Goal: Transaction & Acquisition: Book appointment/travel/reservation

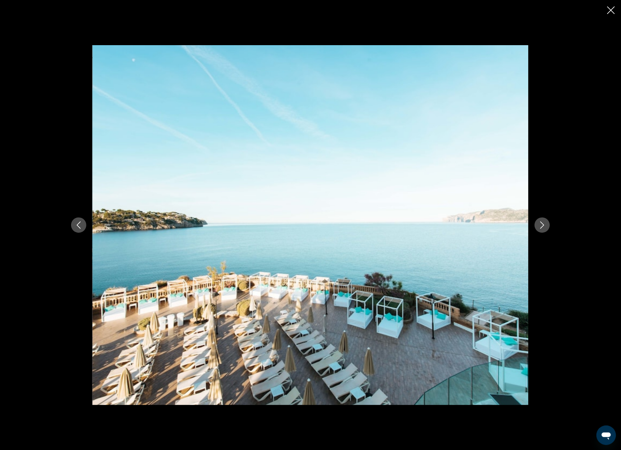
scroll to position [183, 0]
click at [613, 8] on icon "Close slideshow" at bounding box center [611, 10] width 8 height 8
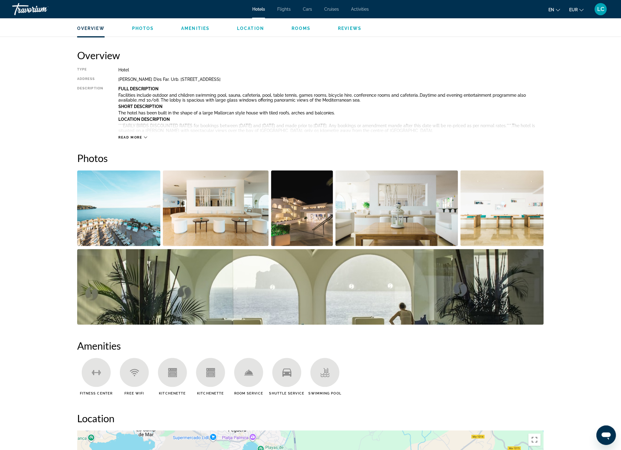
scroll to position [0, 0]
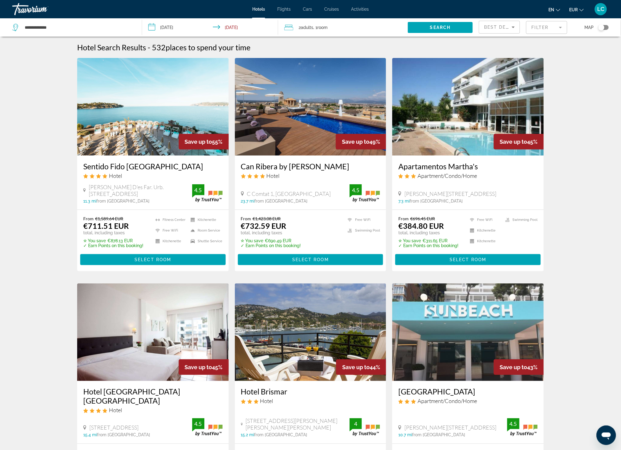
click at [309, 27] on span "Adults" at bounding box center [307, 27] width 13 height 5
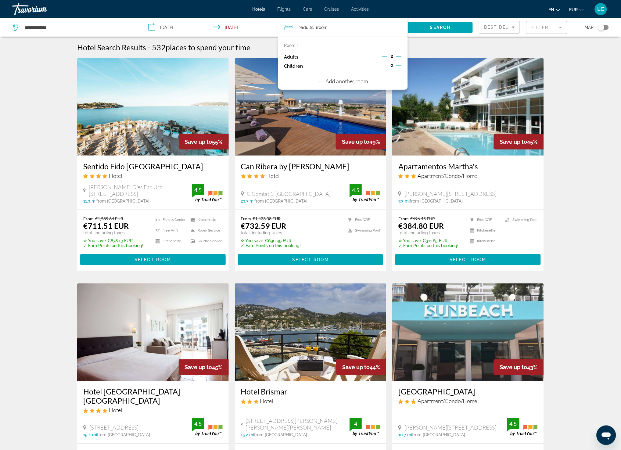
click at [398, 65] on icon "Increment children" at bounding box center [398, 65] width 5 height 7
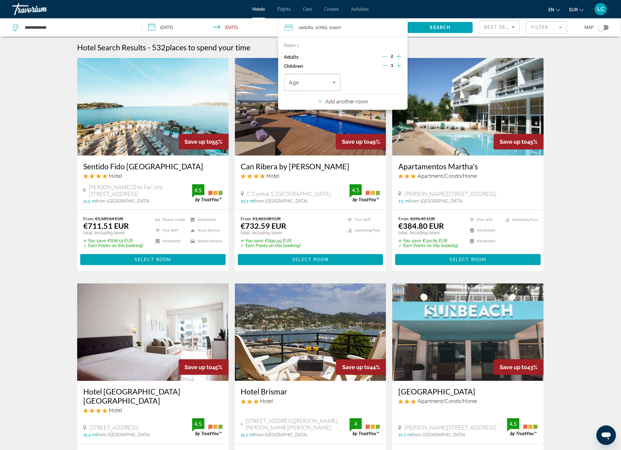
click at [398, 65] on icon "Increment children" at bounding box center [398, 65] width 5 height 7
click at [332, 84] on icon "Travelers: 2 adults, 2 children" at bounding box center [334, 82] width 7 height 7
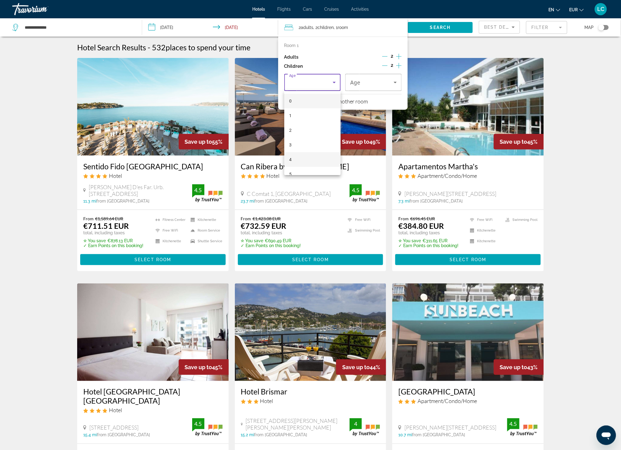
click at [310, 154] on mat-option "4" at bounding box center [312, 159] width 56 height 15
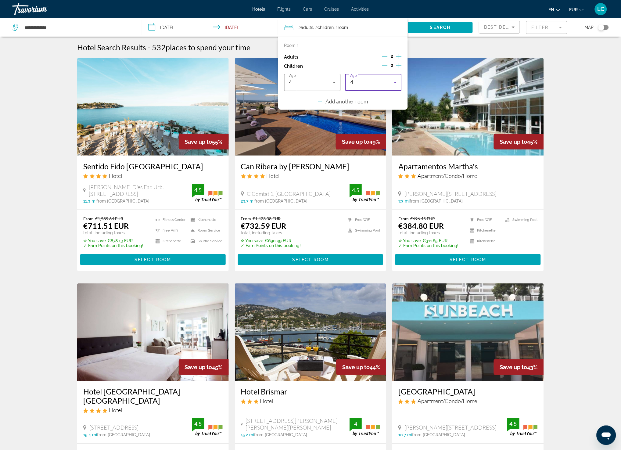
click at [378, 84] on div "4" at bounding box center [372, 82] width 44 height 7
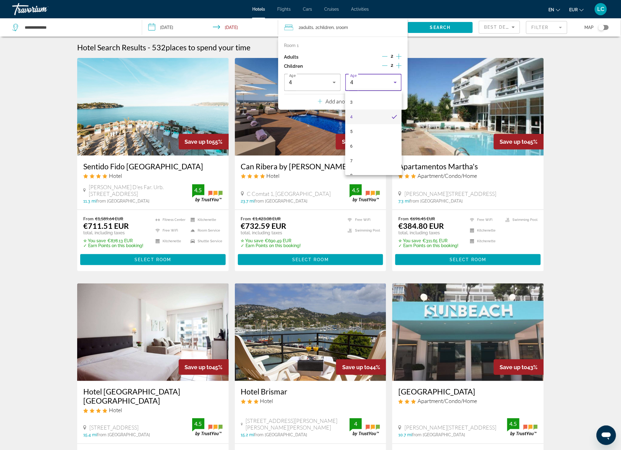
scroll to position [61, 0]
click at [362, 132] on mat-option "6" at bounding box center [373, 128] width 56 height 15
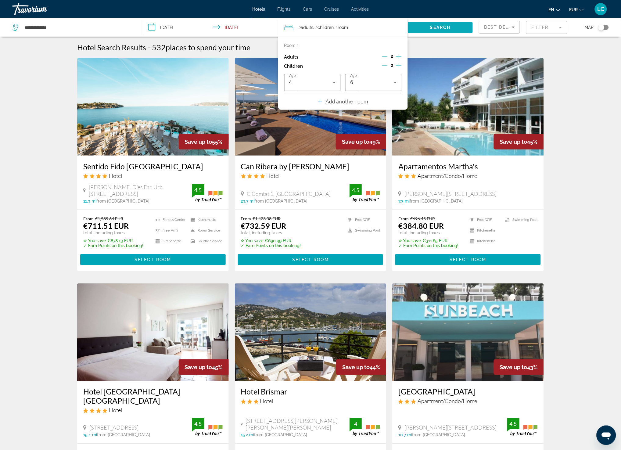
click at [423, 28] on span "Search widget" at bounding box center [440, 27] width 65 height 15
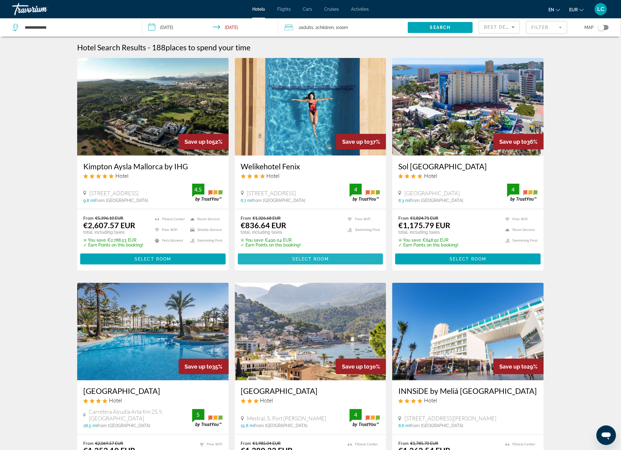
click at [300, 257] on span "Select Room" at bounding box center [310, 259] width 37 height 5
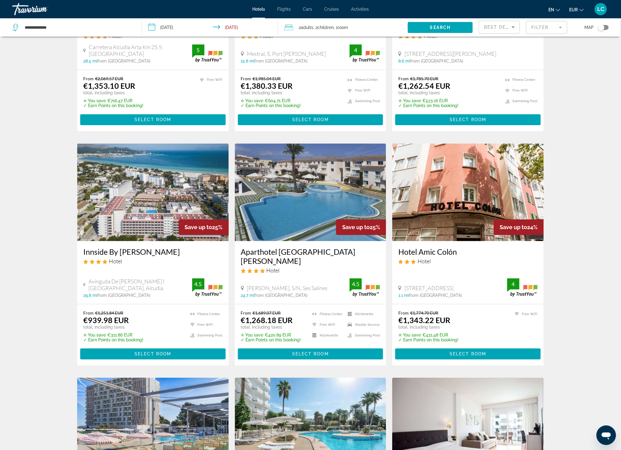
scroll to position [427, 0]
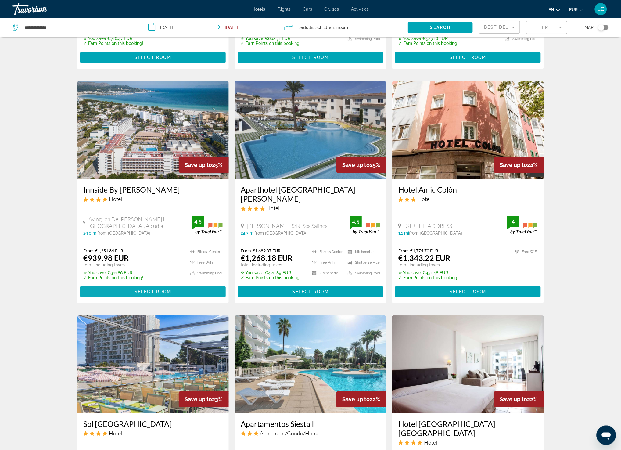
click at [153, 284] on span "Main content" at bounding box center [153, 291] width 146 height 15
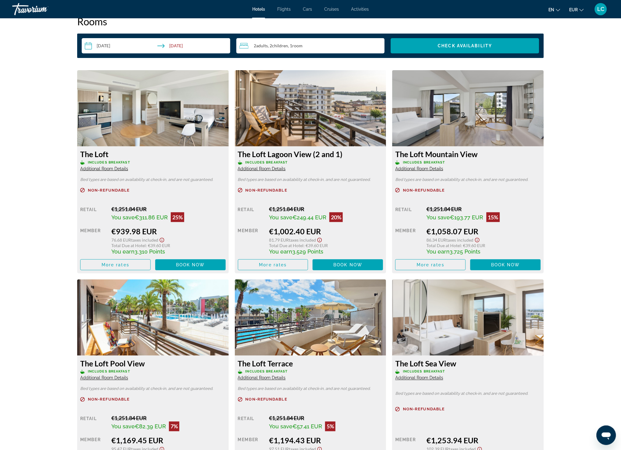
scroll to position [793, 0]
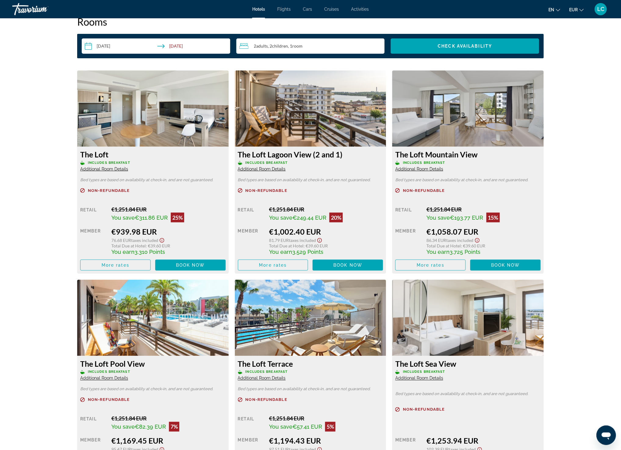
click at [592, 212] on div "prev next Alcudia, , Spain Innside By Meliá Alcudia 4.5 Address Avinguda De Per…" at bounding box center [310, 318] width 621 height 2186
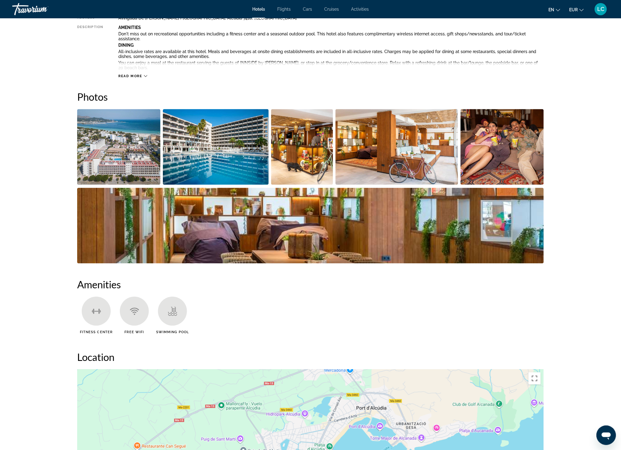
scroll to position [0, 0]
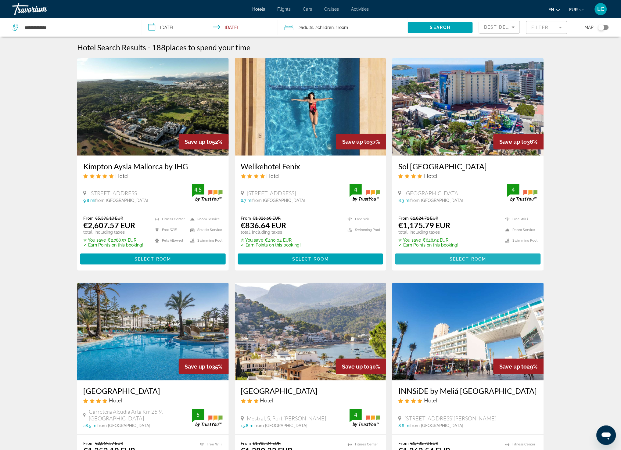
click at [469, 258] on span "Select Room" at bounding box center [468, 259] width 37 height 5
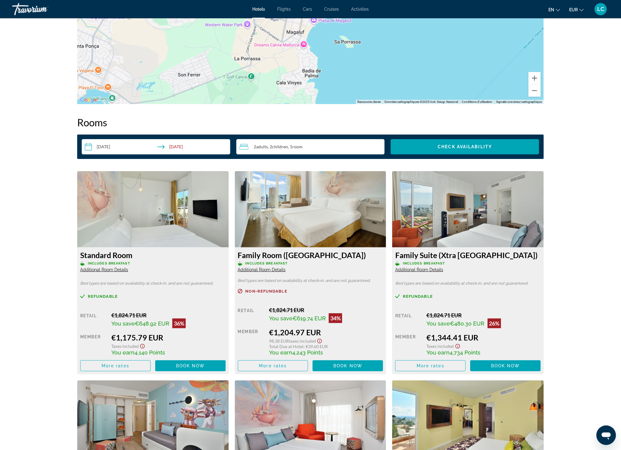
scroll to position [671, 0]
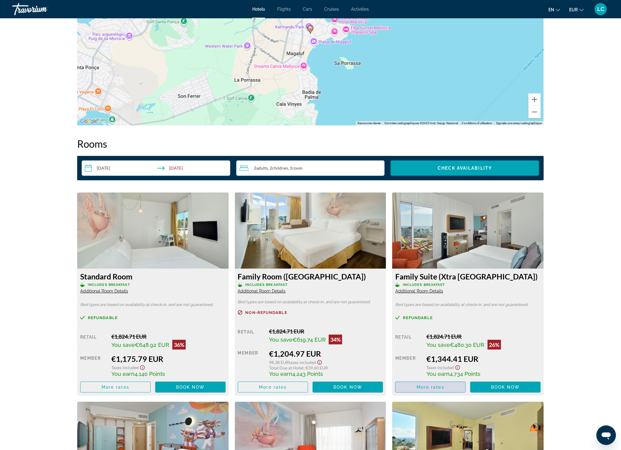
click at [432, 389] on span "More rates" at bounding box center [431, 387] width 28 height 5
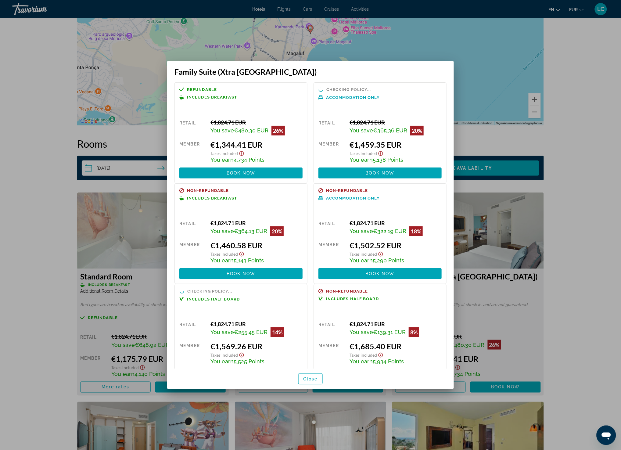
scroll to position [0, 0]
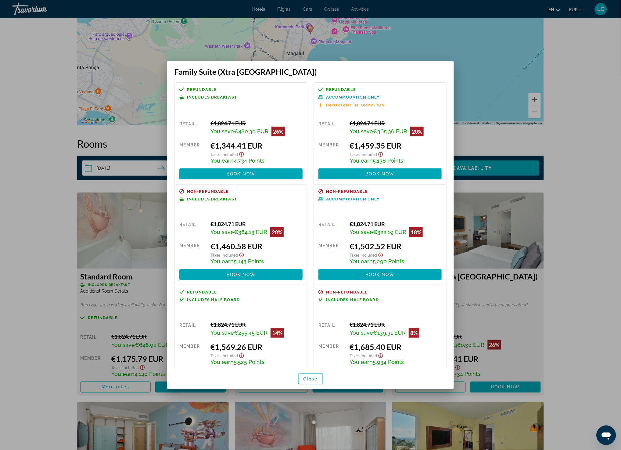
click at [604, 317] on div at bounding box center [310, 225] width 621 height 450
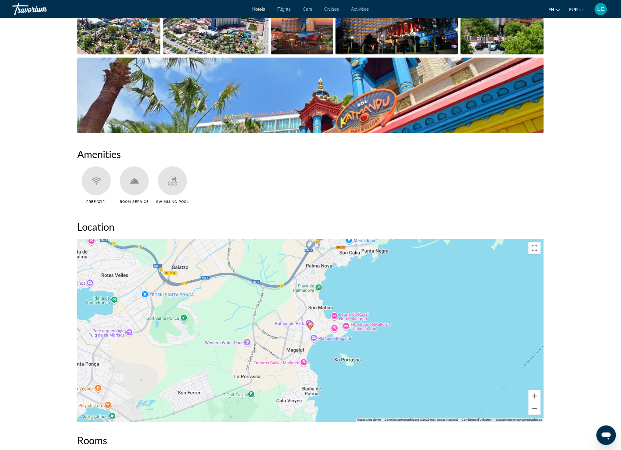
scroll to position [183, 0]
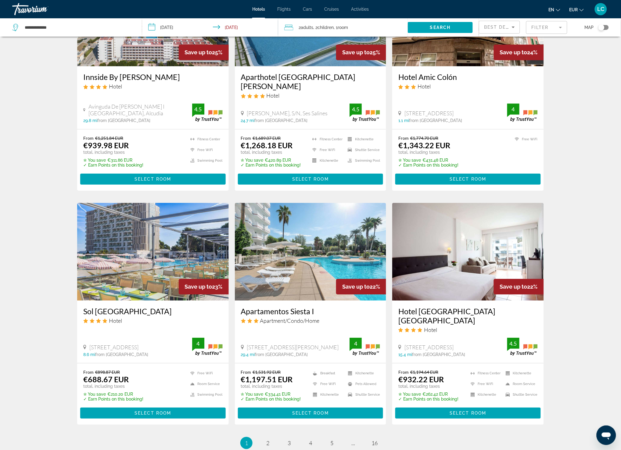
scroll to position [549, 0]
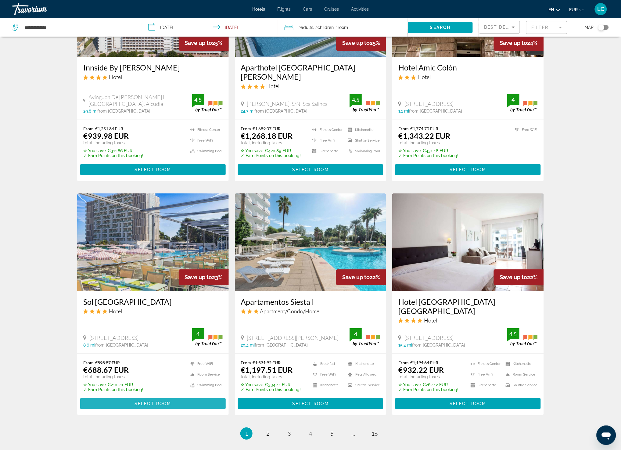
click at [150, 401] on span "Select Room" at bounding box center [153, 403] width 37 height 5
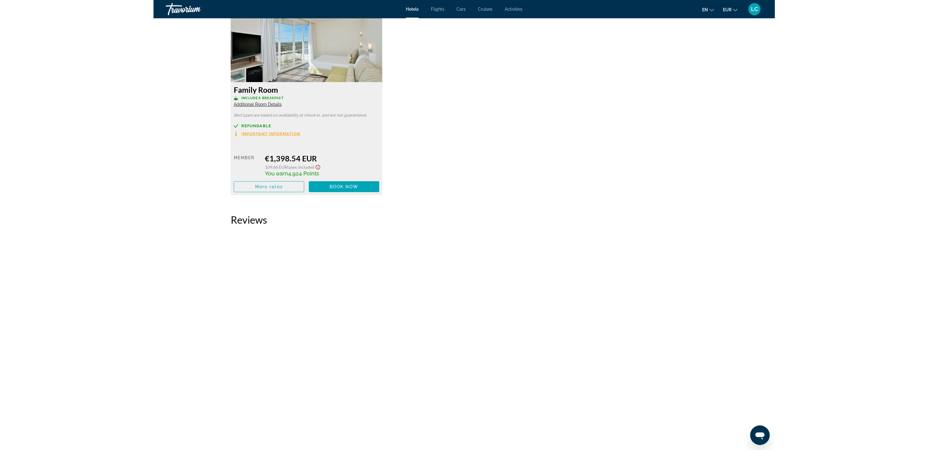
scroll to position [1281, 0]
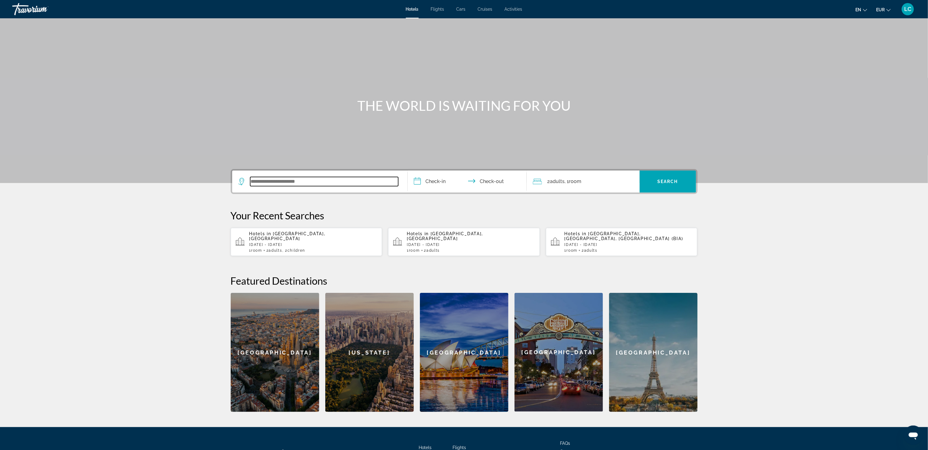
click at [295, 182] on input "Search widget" at bounding box center [324, 181] width 148 height 9
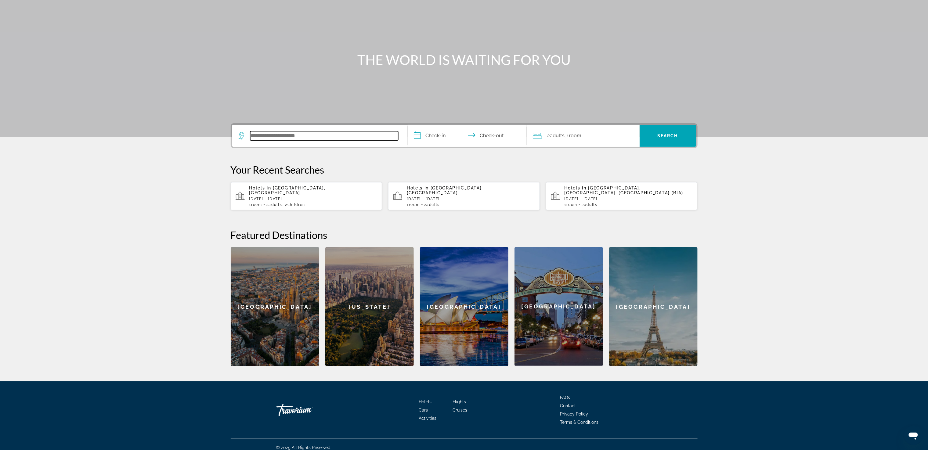
scroll to position [47, 0]
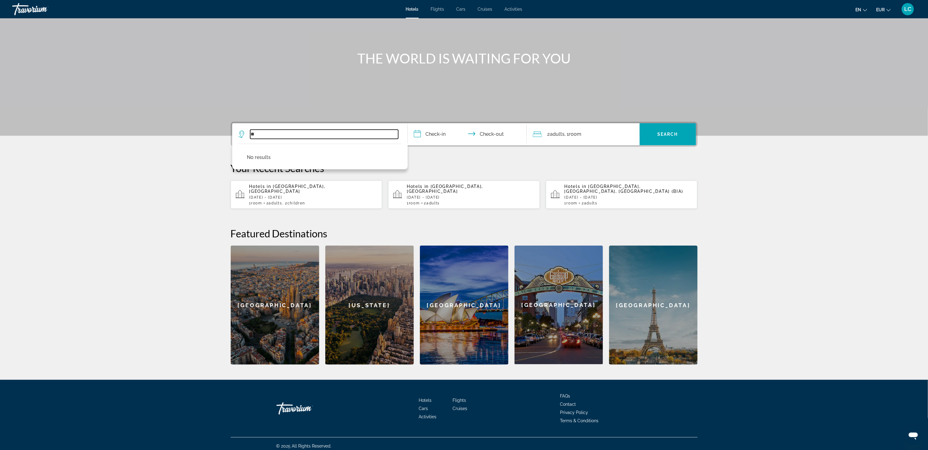
type input "*"
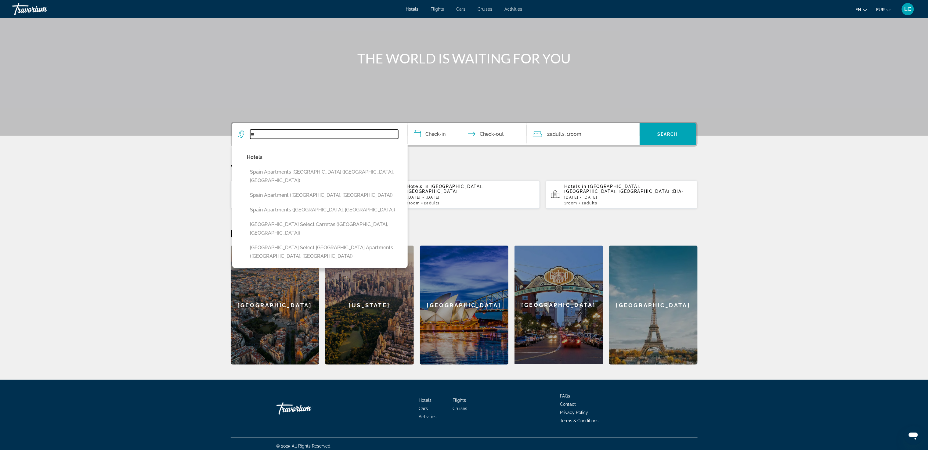
type input "*"
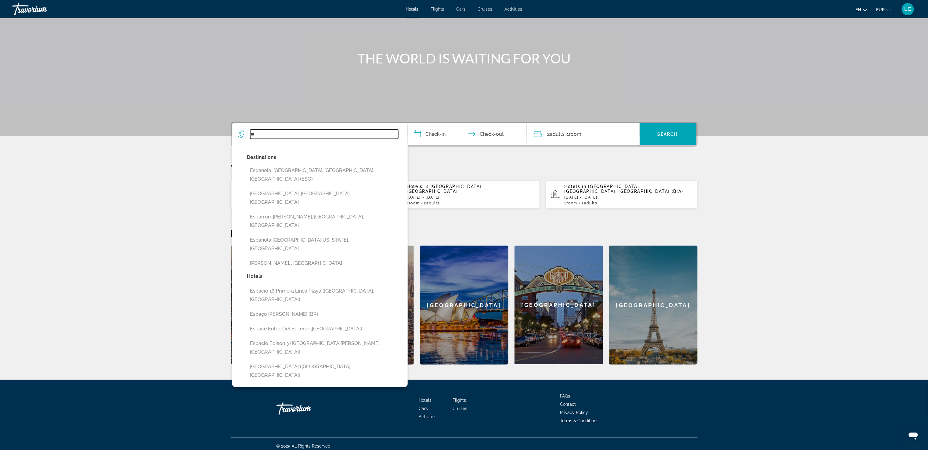
type input "*"
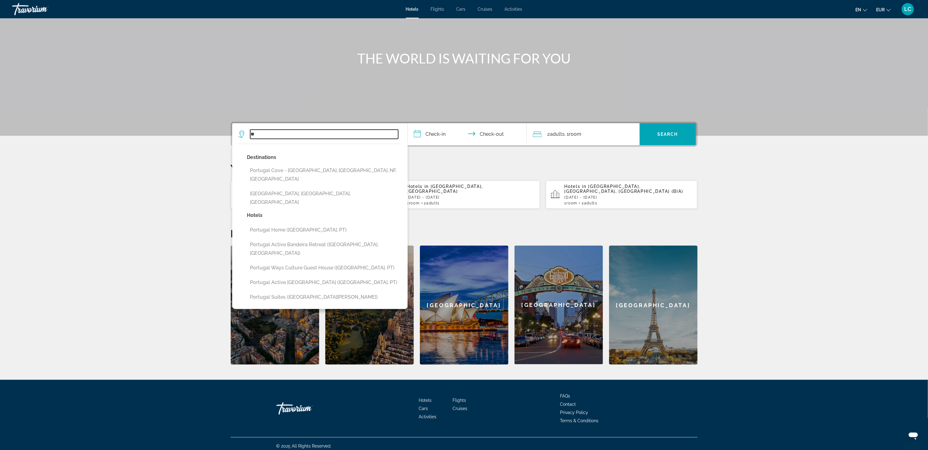
type input "*"
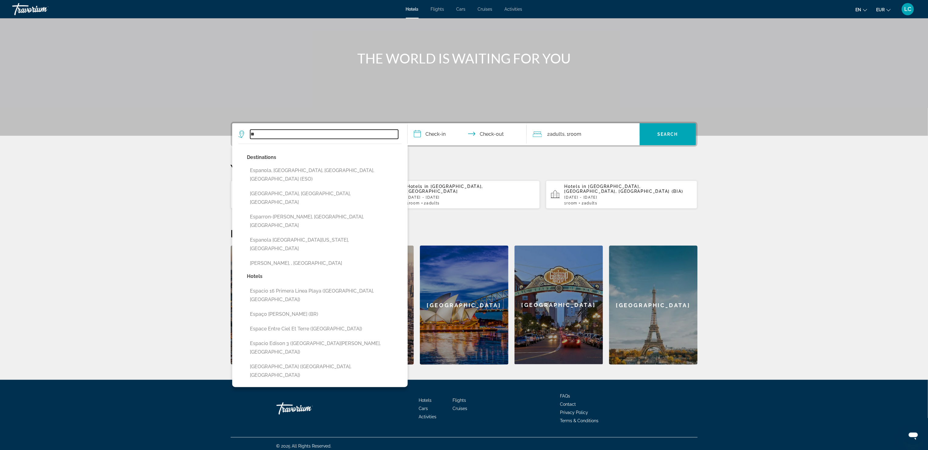
type input "*"
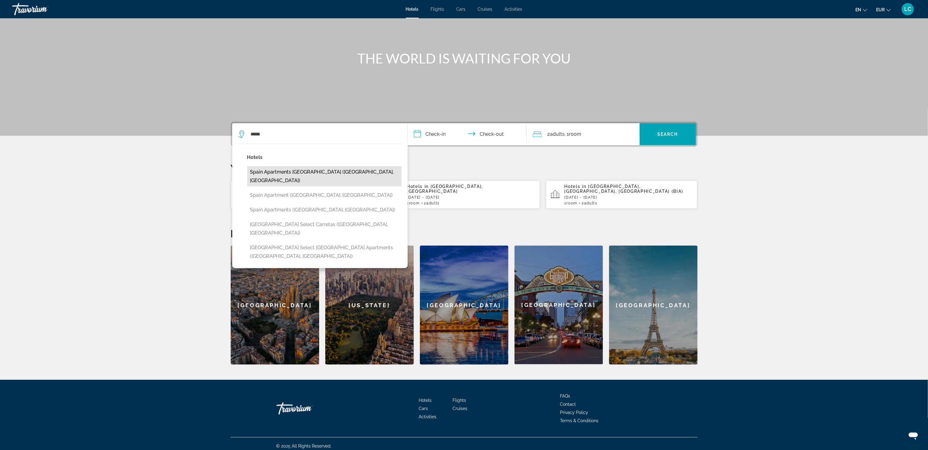
click at [355, 167] on button "Spain Apartments Mar de Cristal (Cartagena, ES)" at bounding box center [324, 176] width 154 height 20
type input "**********"
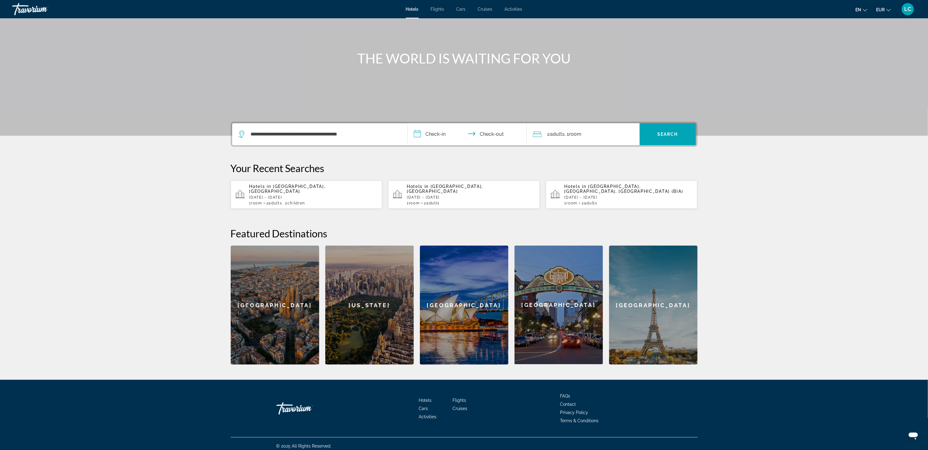
click at [438, 129] on input "**********" at bounding box center [468, 135] width 121 height 24
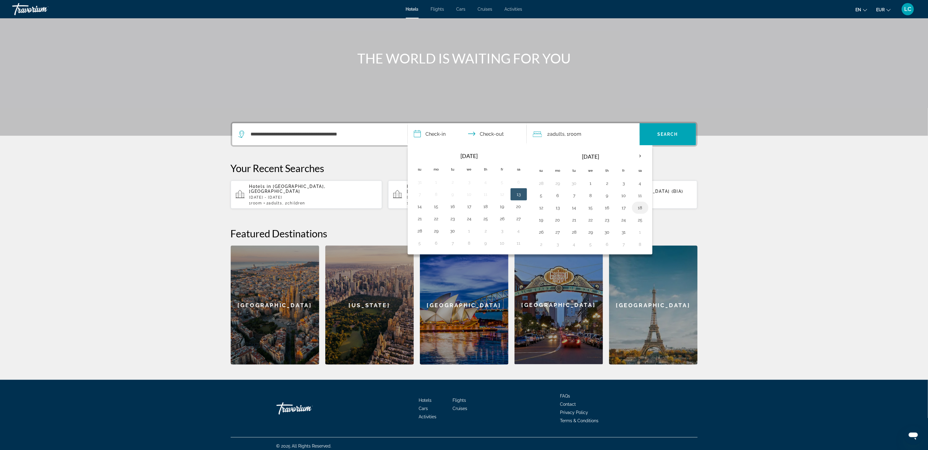
click at [645, 209] on button "18" at bounding box center [640, 207] width 10 height 9
click at [645, 224] on button "25" at bounding box center [640, 220] width 10 height 9
type input "**********"
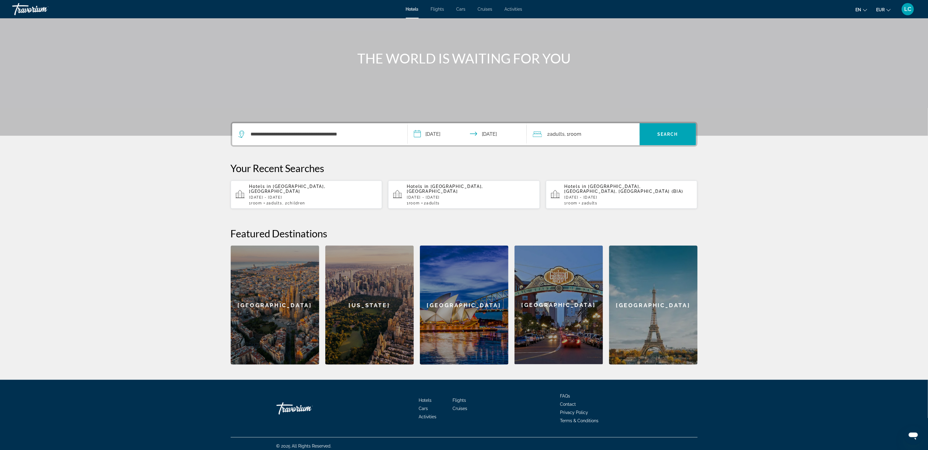
click at [556, 134] on span "Adults" at bounding box center [557, 134] width 15 height 6
click at [631, 176] on icon "Increment children" at bounding box center [630, 174] width 5 height 7
click at [547, 187] on span "Travelers: 2 adults, 2 children" at bounding box center [555, 190] width 35 height 7
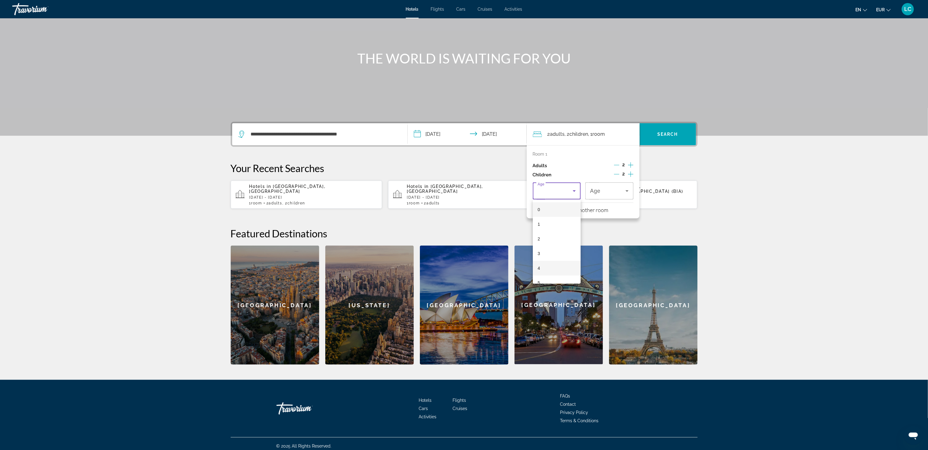
click at [550, 265] on mat-option "4" at bounding box center [557, 268] width 48 height 15
click at [607, 197] on div "4" at bounding box center [609, 190] width 38 height 17
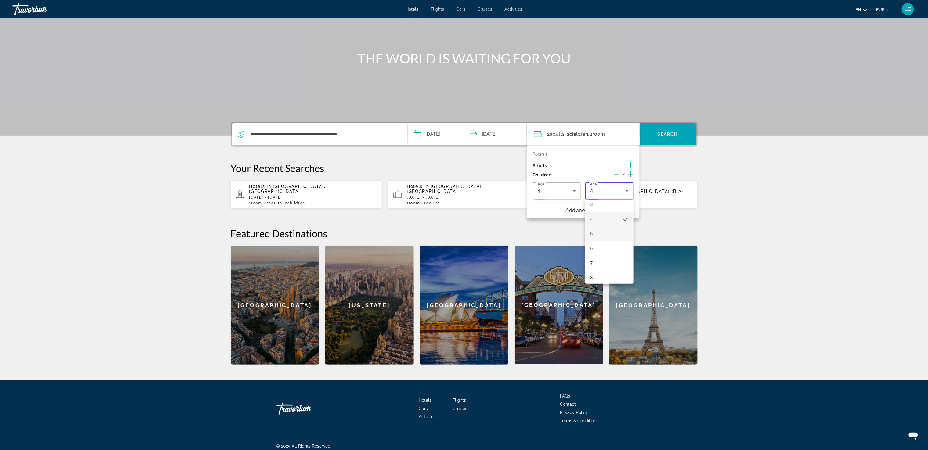
scroll to position [50, 0]
click at [593, 243] on mat-option "6" at bounding box center [609, 247] width 48 height 15
click at [655, 128] on span "Search widget" at bounding box center [667, 134] width 56 height 15
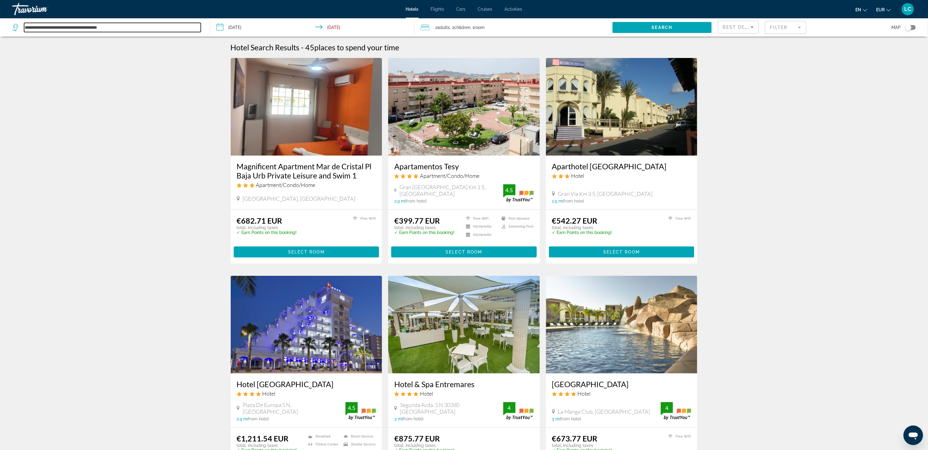
click at [98, 31] on input "**********" at bounding box center [112, 27] width 177 height 9
click at [124, 26] on input "**********" at bounding box center [112, 27] width 177 height 9
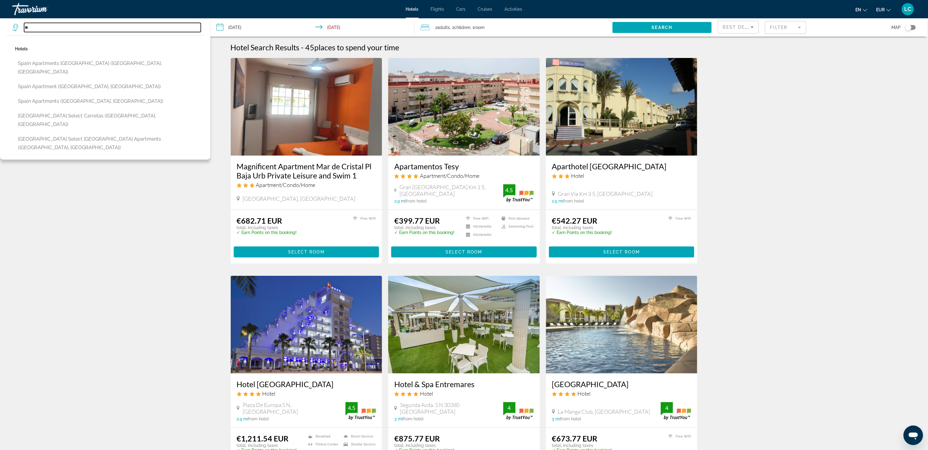
type input "*"
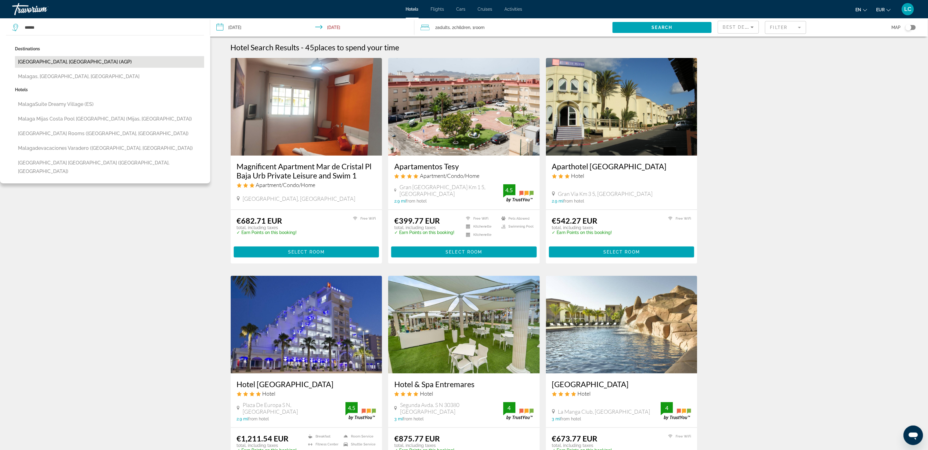
click at [61, 61] on button "Malaga, Spain (AGP)" at bounding box center [109, 62] width 189 height 12
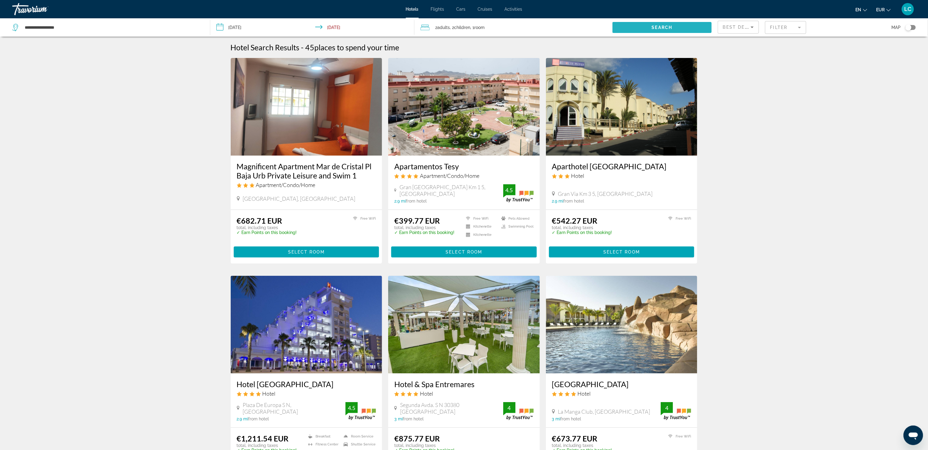
click at [653, 33] on span "Search widget" at bounding box center [661, 27] width 99 height 15
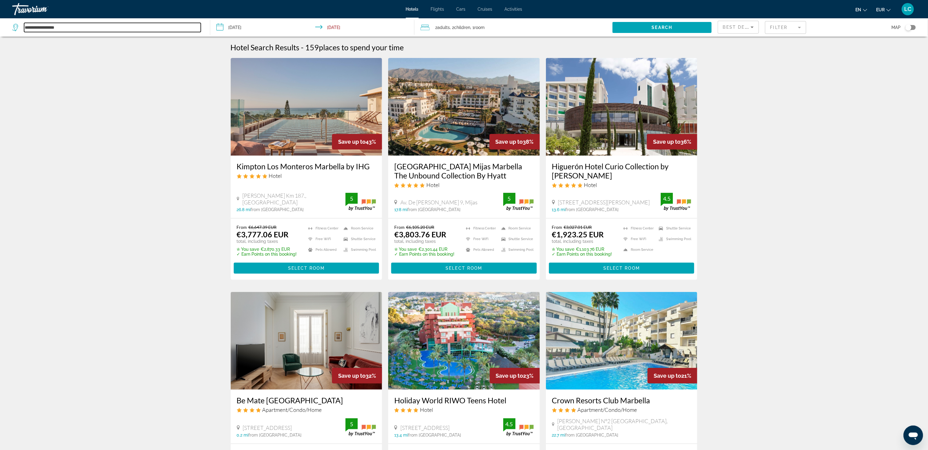
click at [75, 30] on input "**********" at bounding box center [112, 27] width 177 height 9
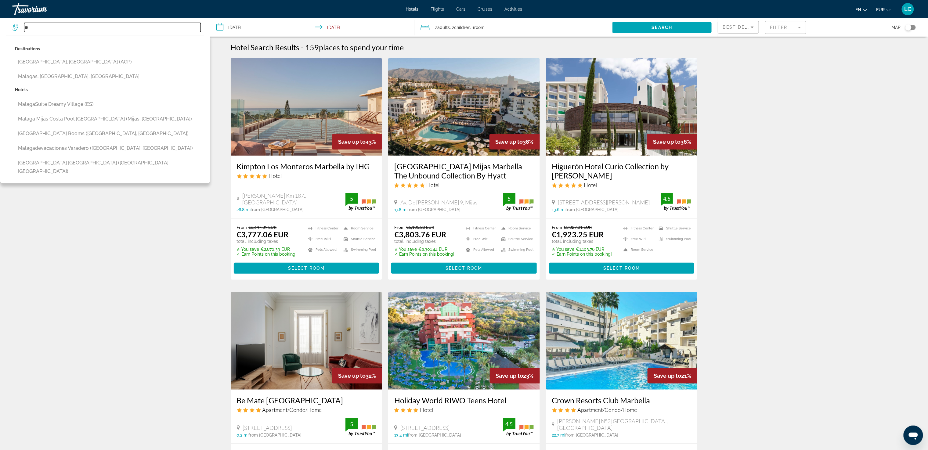
type input "*"
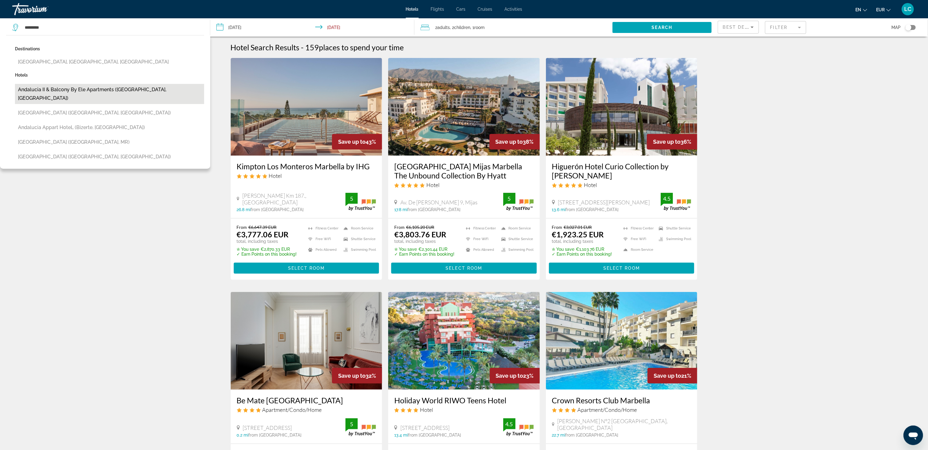
click at [99, 86] on button "Andalucia II & Balcony by Ele Apartments (Malaga, ES)" at bounding box center [109, 94] width 189 height 20
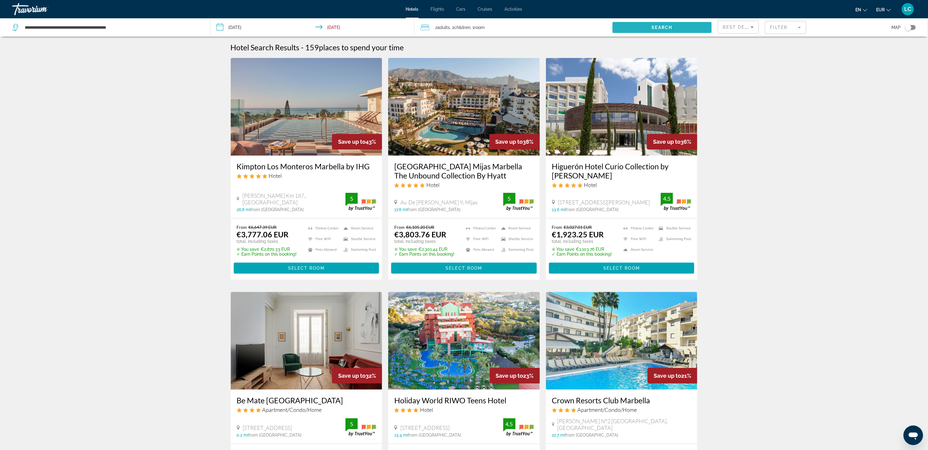
click at [658, 30] on span "Search widget" at bounding box center [661, 27] width 99 height 15
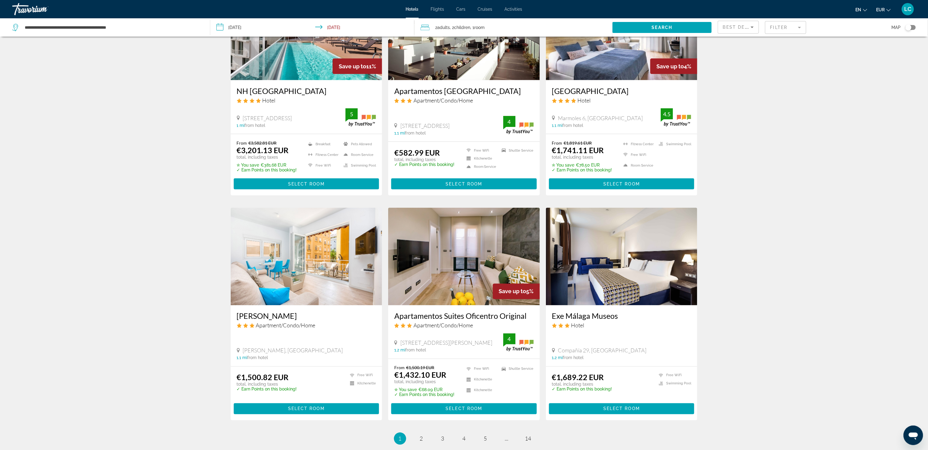
scroll to position [618, 0]
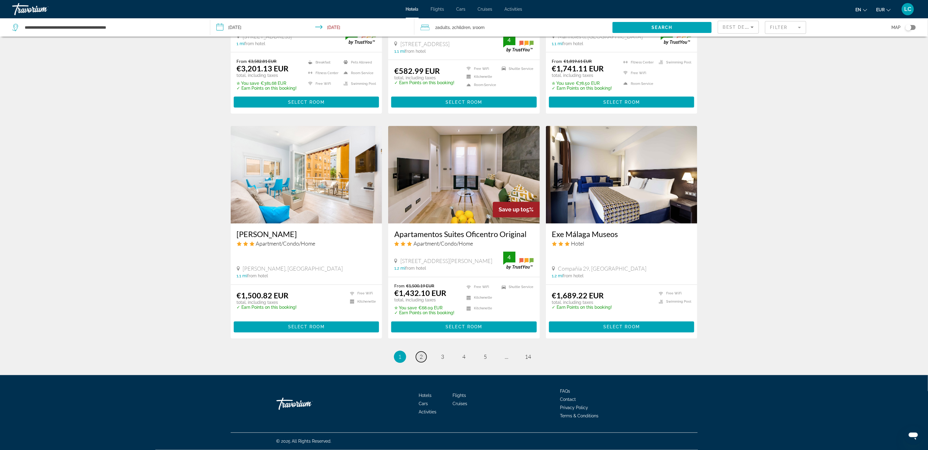
click at [422, 356] on span "2" at bounding box center [421, 357] width 3 height 7
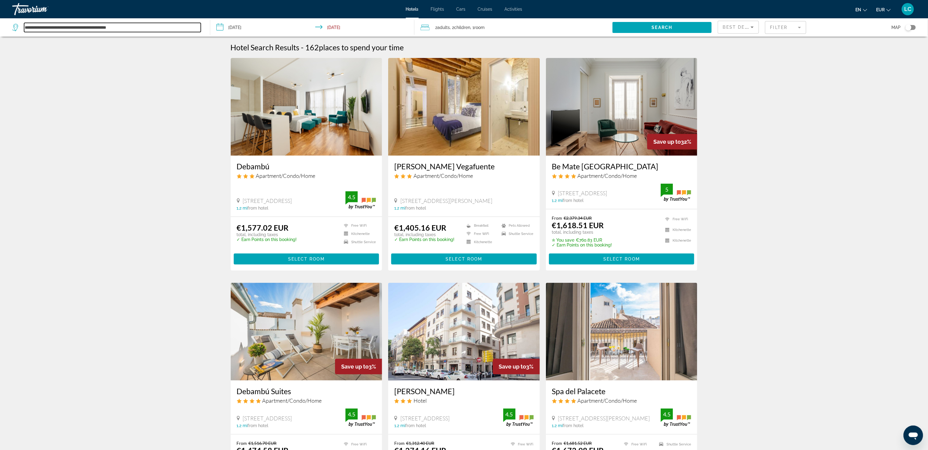
click at [116, 28] on input "**********" at bounding box center [112, 27] width 177 height 9
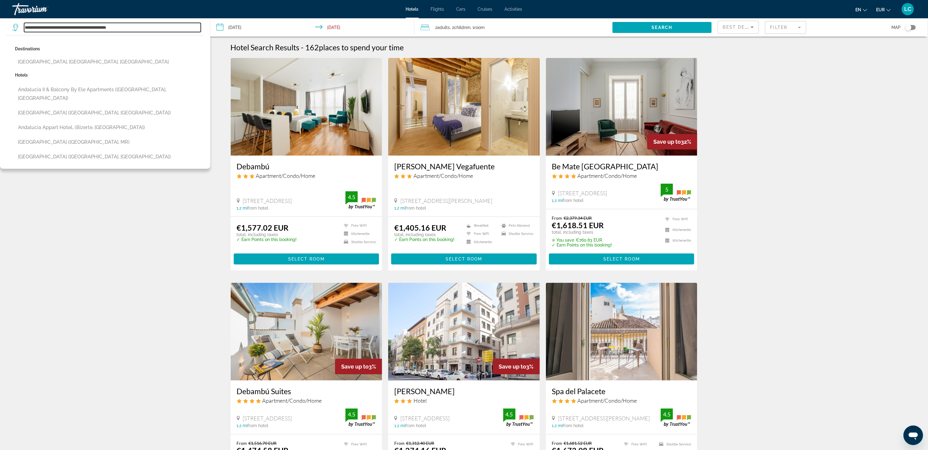
click at [116, 28] on input "**********" at bounding box center [112, 27] width 177 height 9
type input "********"
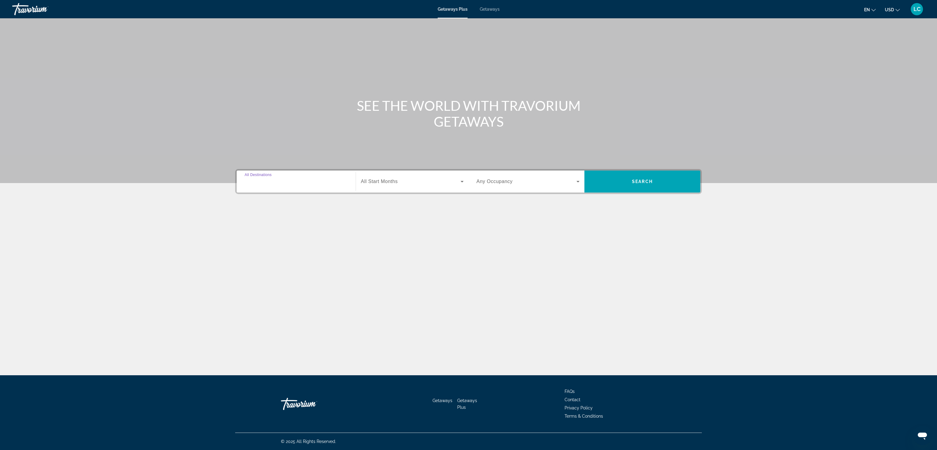
click at [289, 181] on input "Destination All Destinations" at bounding box center [296, 181] width 103 height 7
click at [243, 286] on mat-icon "Toggle Europe (2,468 units available)" at bounding box center [245, 282] width 11 height 11
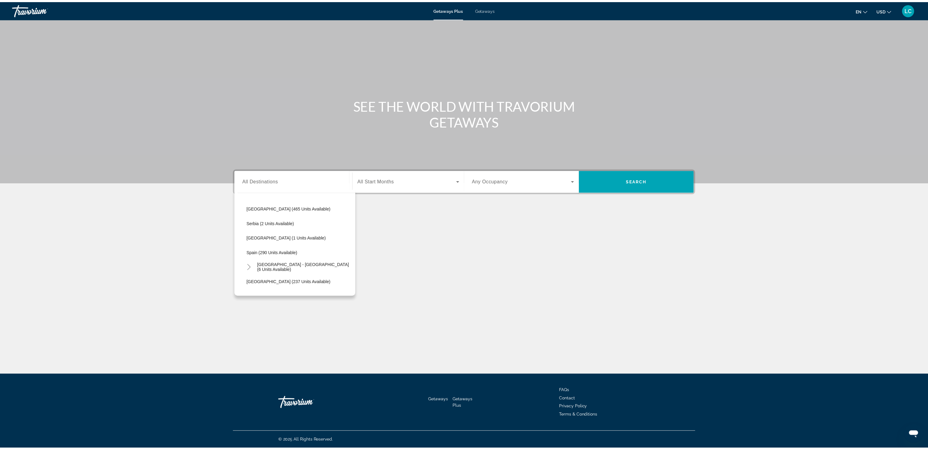
scroll to position [235, 0]
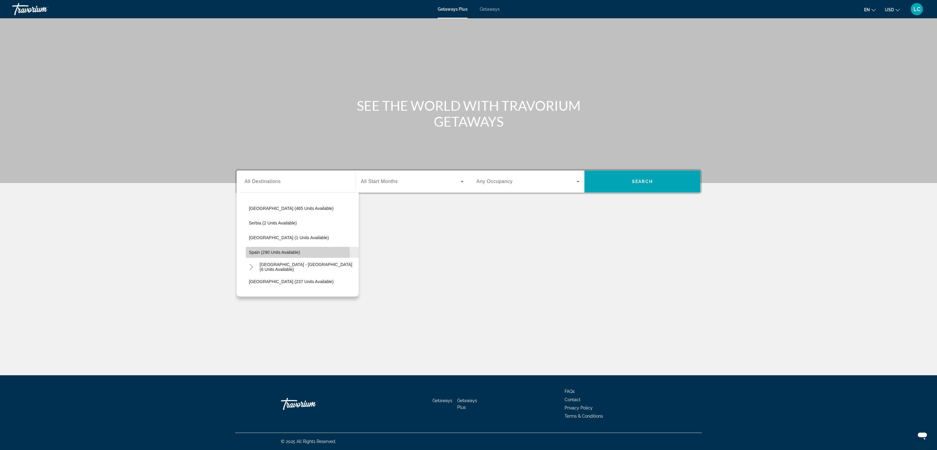
click at [260, 256] on span "Search widget" at bounding box center [302, 252] width 113 height 15
type input "**********"
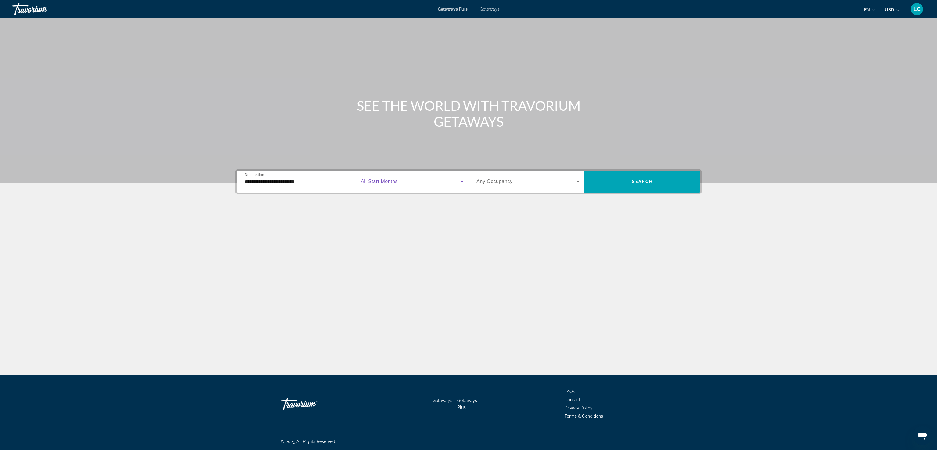
click at [416, 180] on span "Search widget" at bounding box center [411, 181] width 100 height 7
click at [385, 232] on span "octobre 2025" at bounding box center [373, 228] width 25 height 7
click at [513, 181] on span "Any Occupancy" at bounding box center [495, 181] width 36 height 5
click at [501, 245] on mat-option "4 Travelers" at bounding box center [528, 243] width 113 height 15
click at [619, 183] on span "Search widget" at bounding box center [643, 181] width 116 height 15
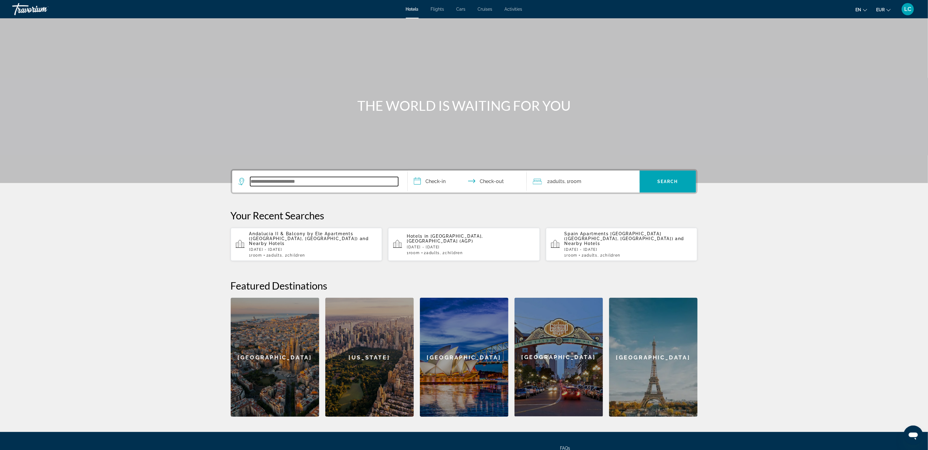
click at [301, 178] on input "Search widget" at bounding box center [324, 181] width 148 height 9
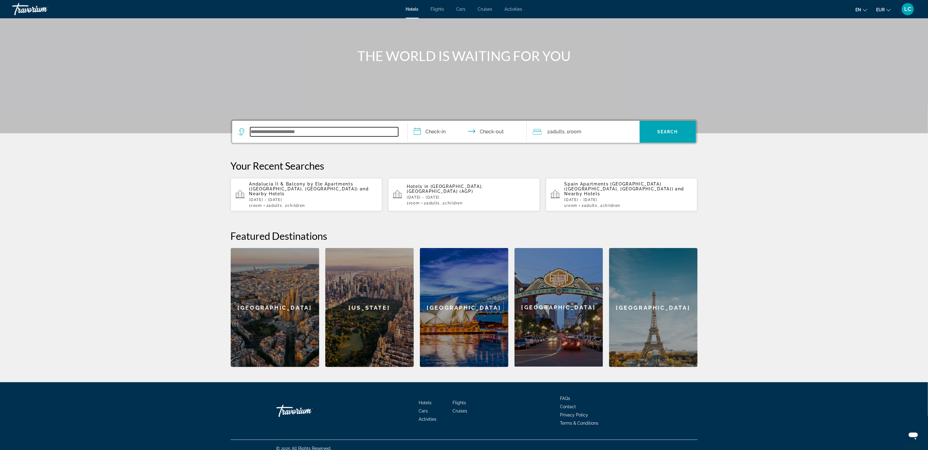
scroll to position [52, 0]
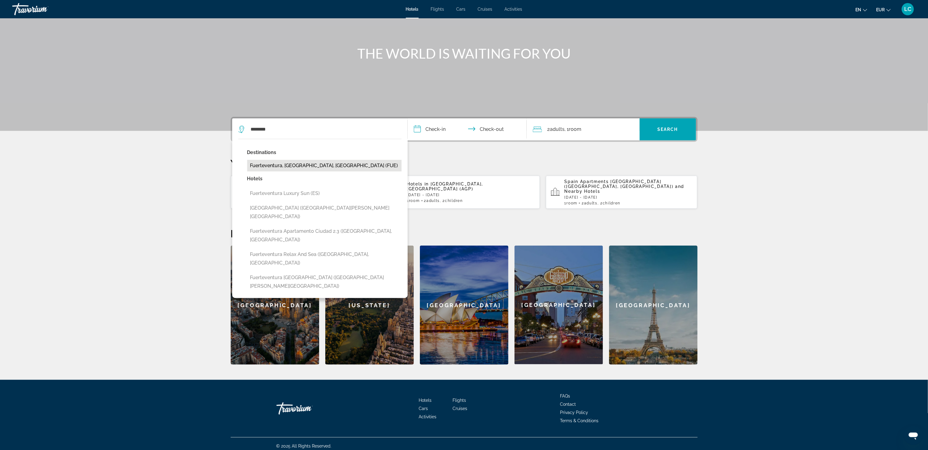
click at [308, 161] on button "Fuerteventura, Canary Islands, Spain (FUE)" at bounding box center [324, 166] width 154 height 12
type input "**********"
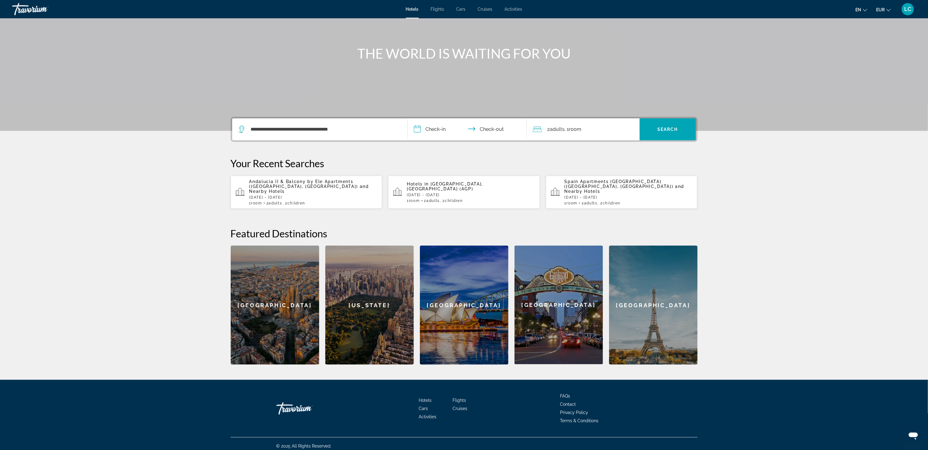
click at [444, 129] on input "**********" at bounding box center [468, 130] width 121 height 24
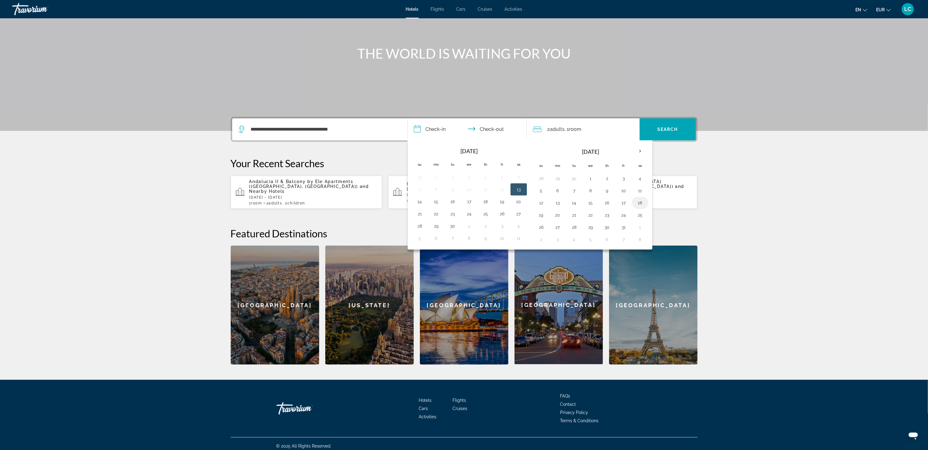
click at [645, 203] on button "18" at bounding box center [640, 203] width 10 height 9
click at [645, 219] on button "25" at bounding box center [640, 215] width 10 height 9
type input "**********"
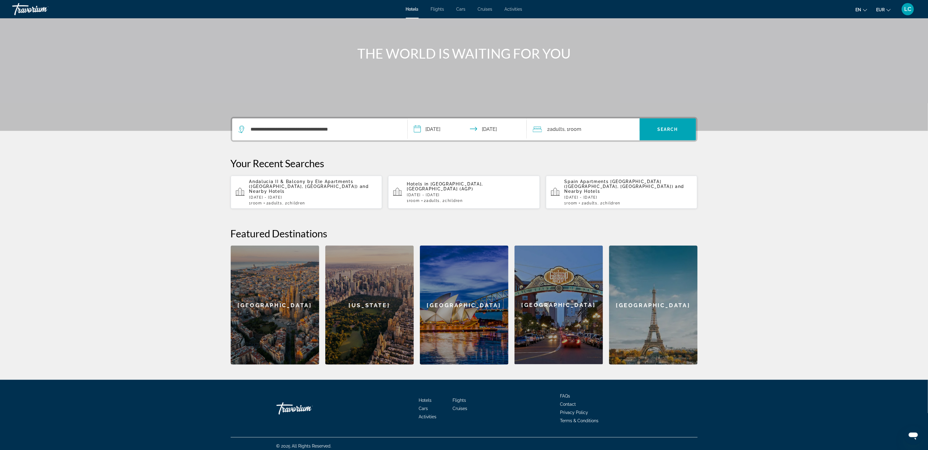
click at [585, 131] on div "2 Adult Adults , 1 Room rooms" at bounding box center [586, 129] width 107 height 9
click at [631, 169] on icon "Increment children" at bounding box center [630, 169] width 5 height 5
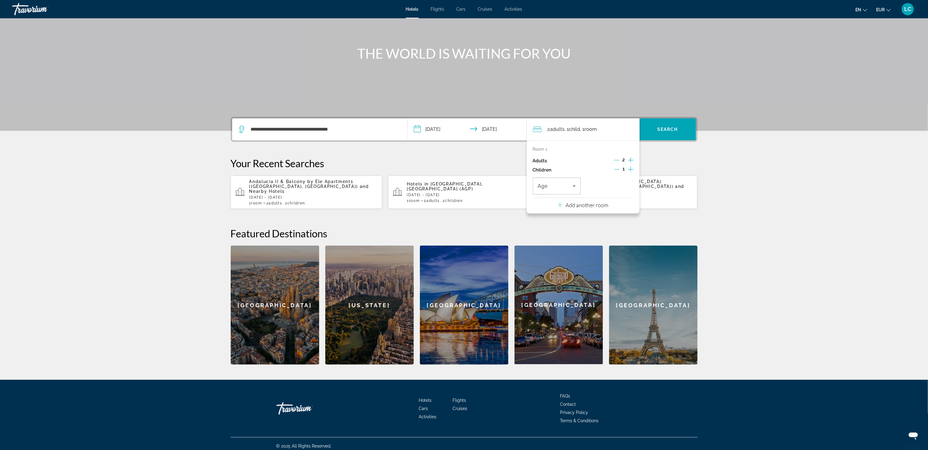
click at [631, 169] on icon "Increment children" at bounding box center [630, 169] width 5 height 5
click at [563, 188] on span "Travelers: 2 adults, 2 children" at bounding box center [555, 185] width 35 height 7
click at [546, 259] on mat-option "4" at bounding box center [557, 263] width 48 height 15
click at [605, 185] on div "4" at bounding box center [607, 185] width 35 height 7
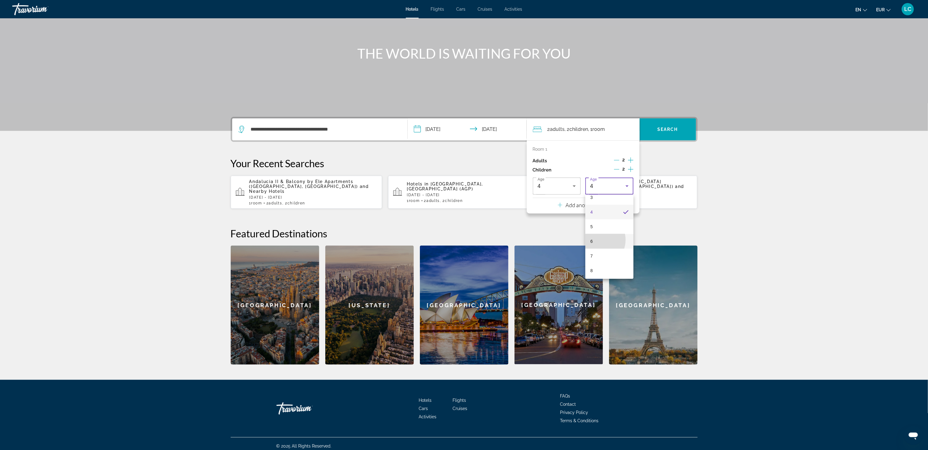
click at [597, 240] on mat-option "6" at bounding box center [609, 241] width 48 height 15
click at [674, 121] on span "Search widget" at bounding box center [667, 129] width 56 height 22
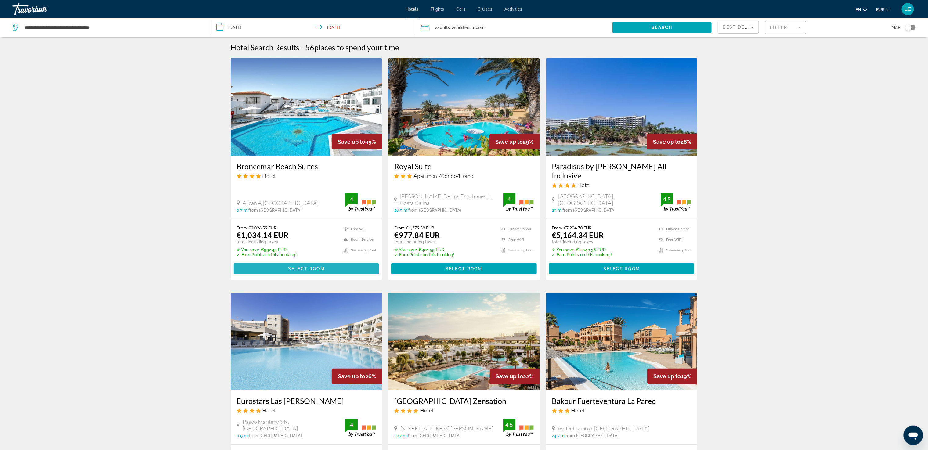
click at [307, 265] on span "Main content" at bounding box center [307, 268] width 146 height 15
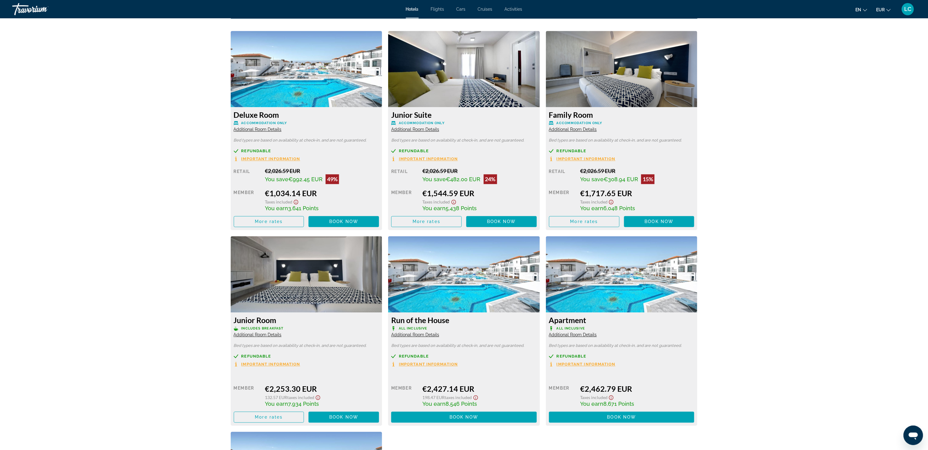
scroll to position [827, 0]
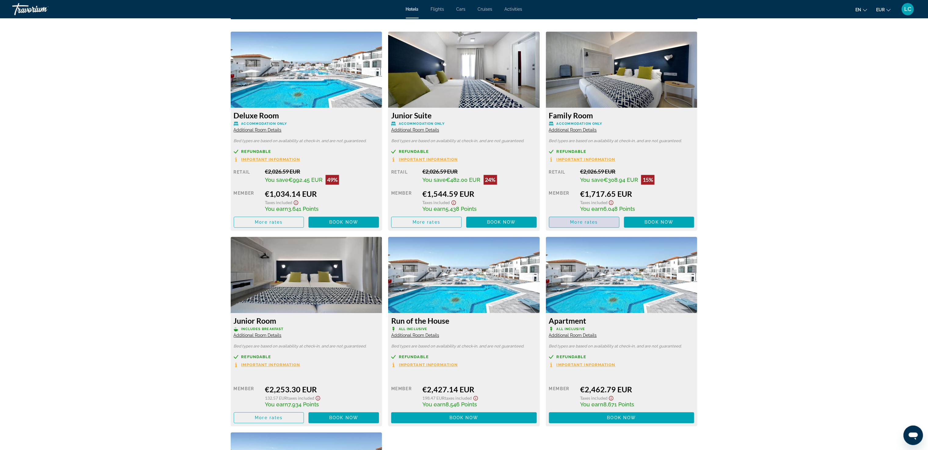
click at [579, 225] on span "Main content" at bounding box center [584, 222] width 70 height 15
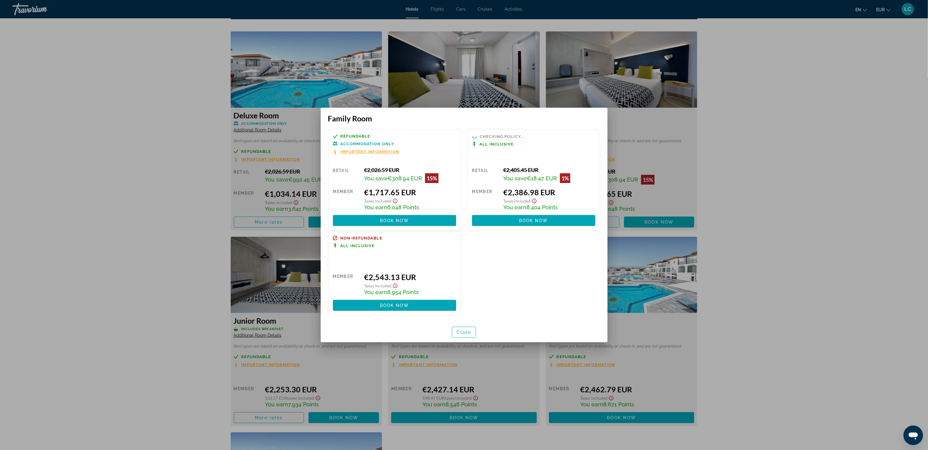
scroll to position [0, 0]
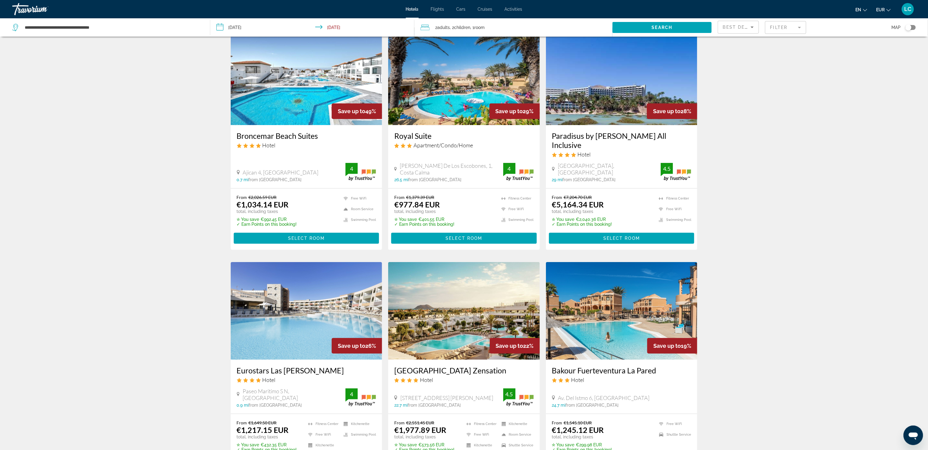
scroll to position [27, 0]
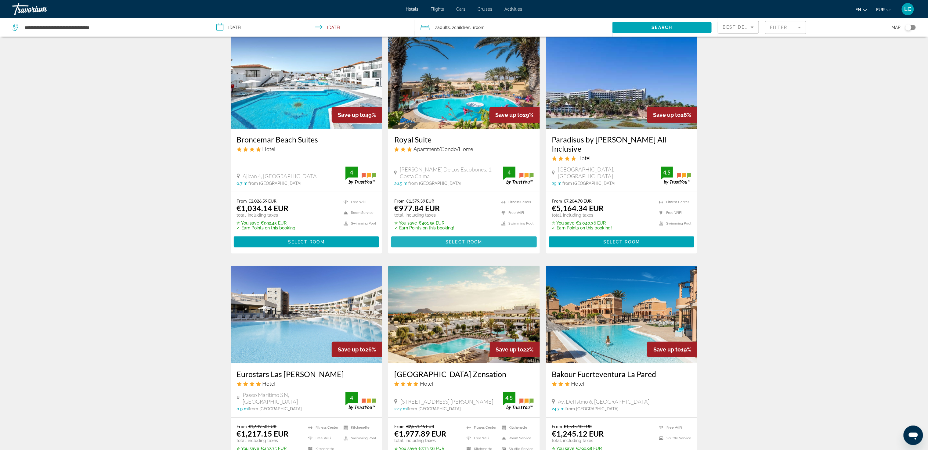
click at [470, 246] on span "Main content" at bounding box center [464, 242] width 146 height 15
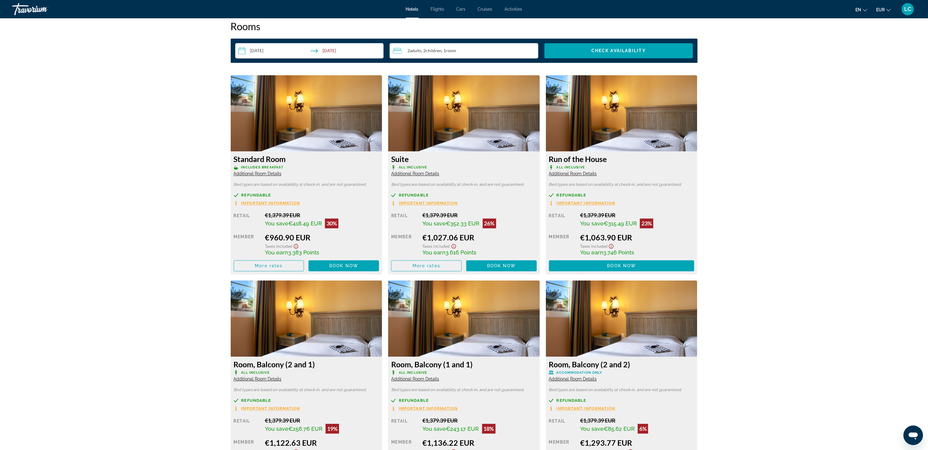
scroll to position [788, 0]
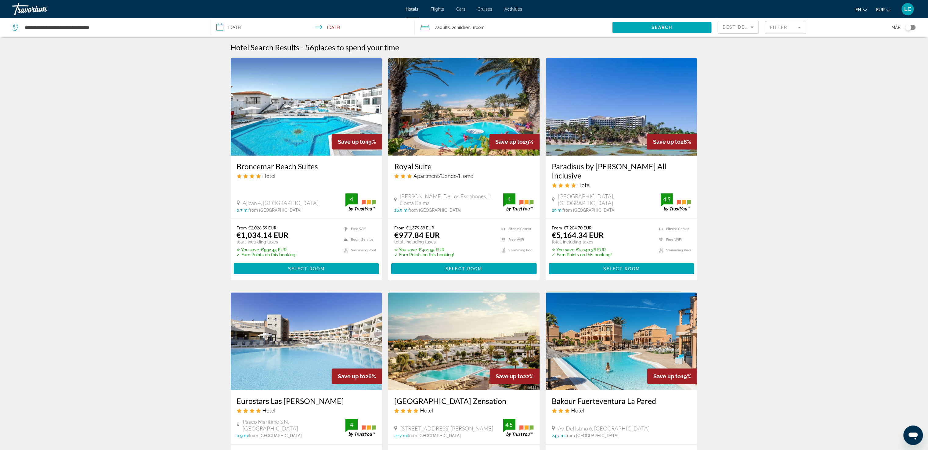
click at [123, 23] on input "**********" at bounding box center [112, 27] width 177 height 9
type input "*"
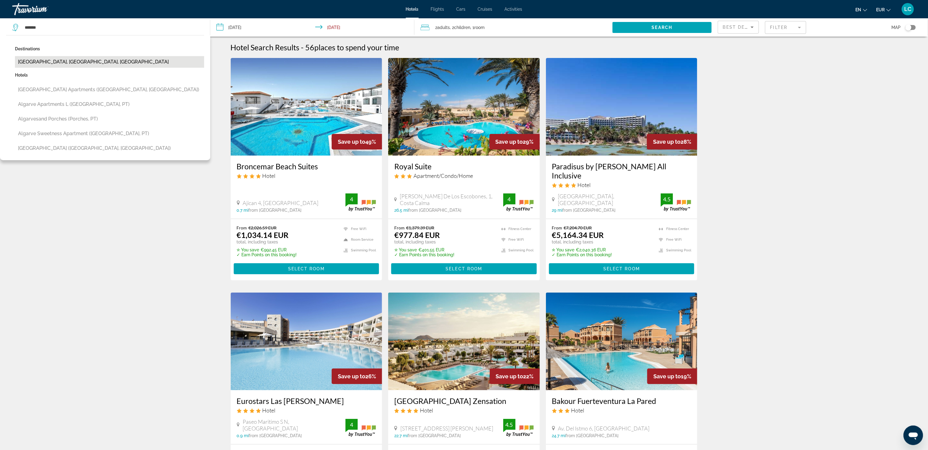
click at [65, 66] on button "Algarve, Faro, Portugal" at bounding box center [109, 62] width 189 height 12
type input "**********"
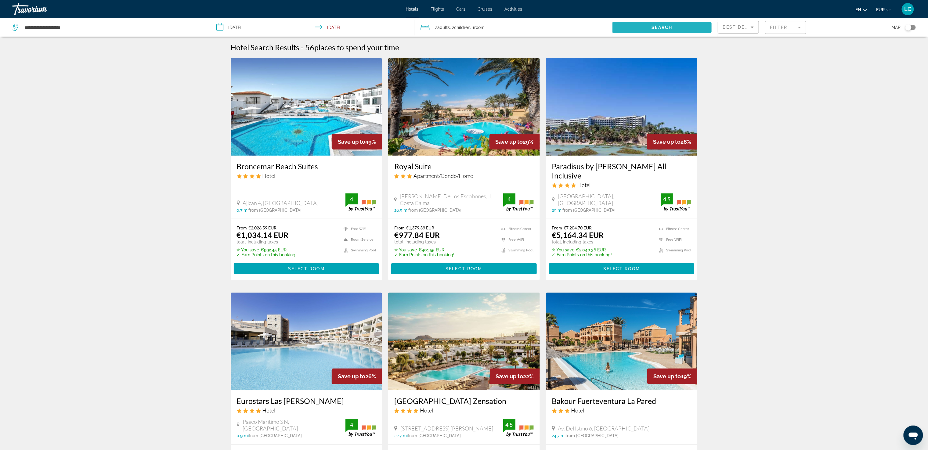
click at [640, 26] on span "Search widget" at bounding box center [661, 27] width 99 height 15
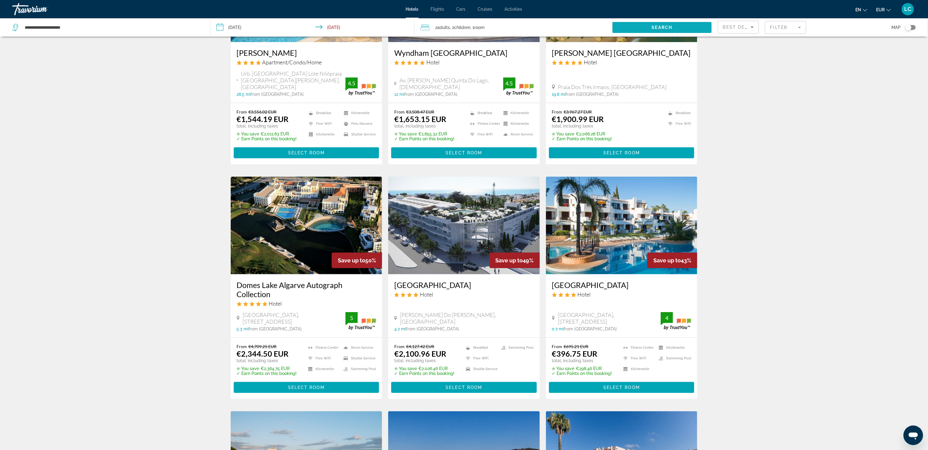
scroll to position [114, 0]
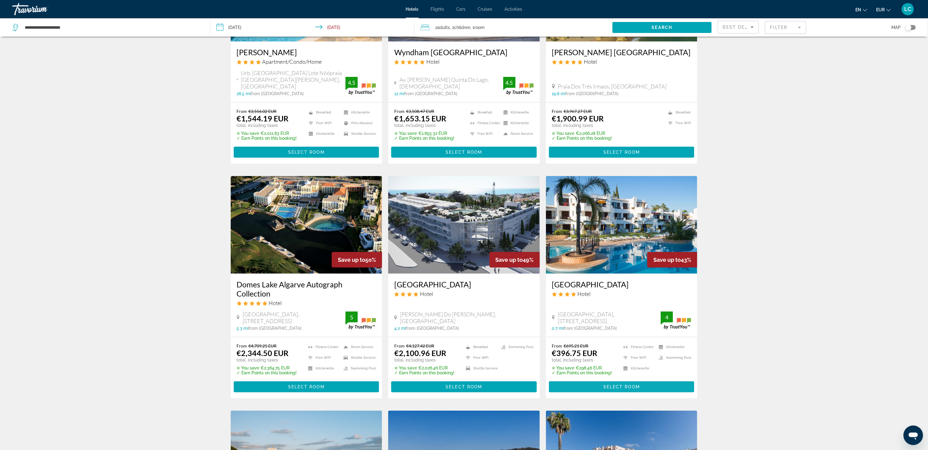
click at [617, 384] on span "Select Room" at bounding box center [621, 386] width 37 height 5
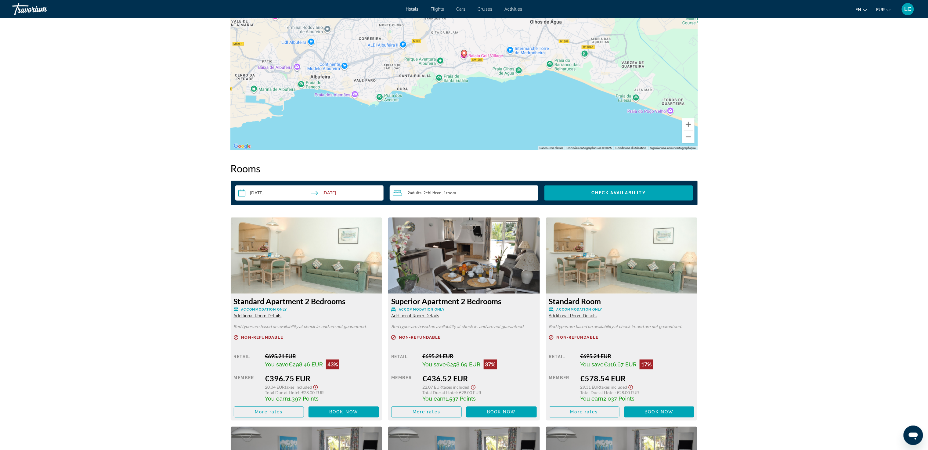
scroll to position [697, 0]
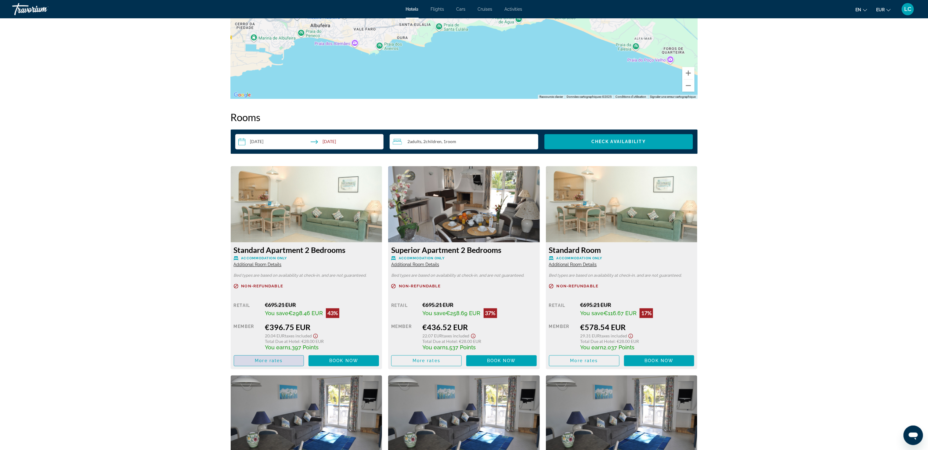
click at [272, 361] on span "More rates" at bounding box center [269, 360] width 28 height 5
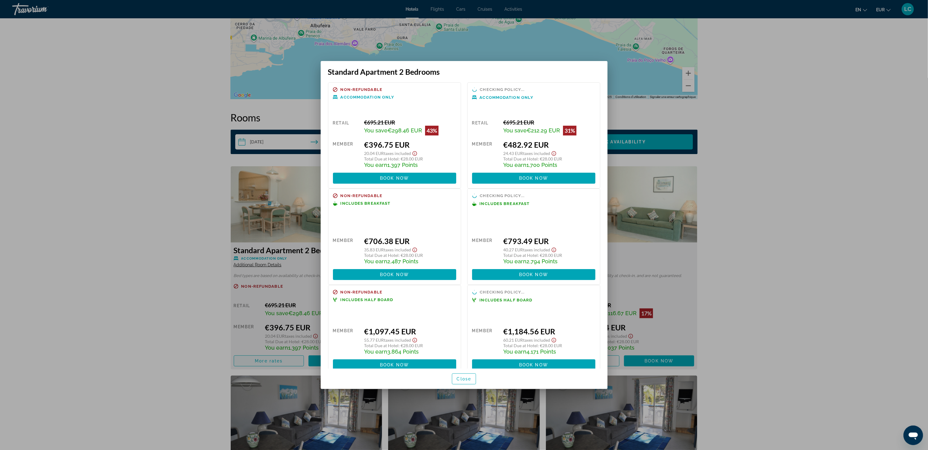
scroll to position [0, 0]
click at [745, 286] on div at bounding box center [464, 225] width 928 height 450
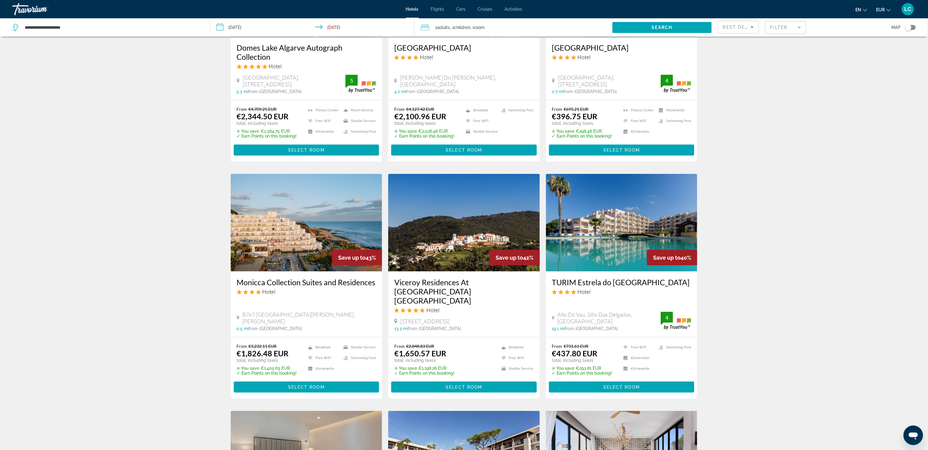
scroll to position [351, 0]
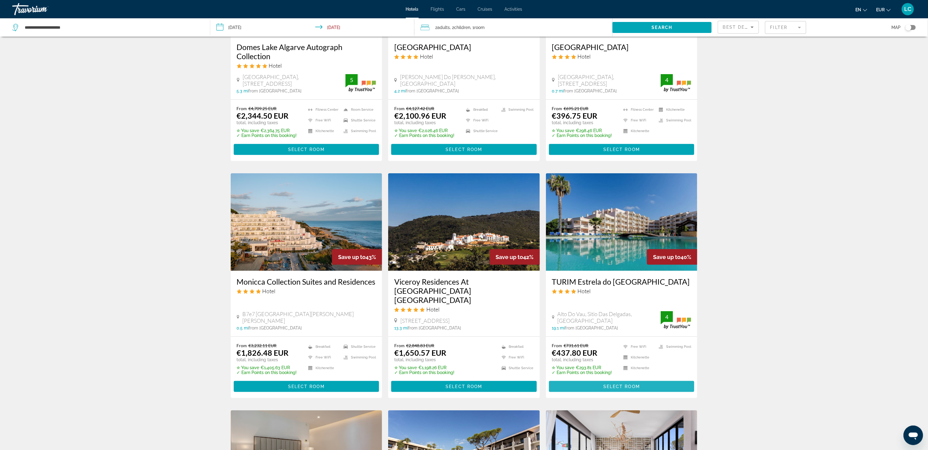
click at [620, 384] on span "Select Room" at bounding box center [621, 386] width 37 height 5
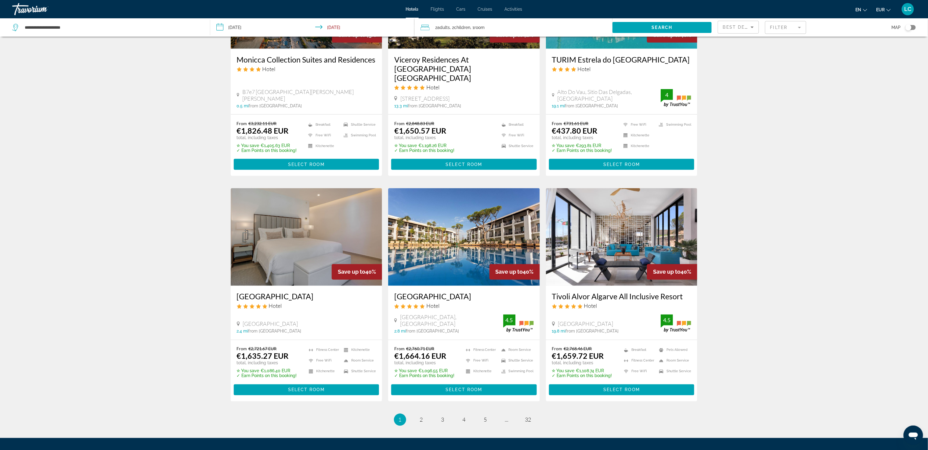
scroll to position [600, 0]
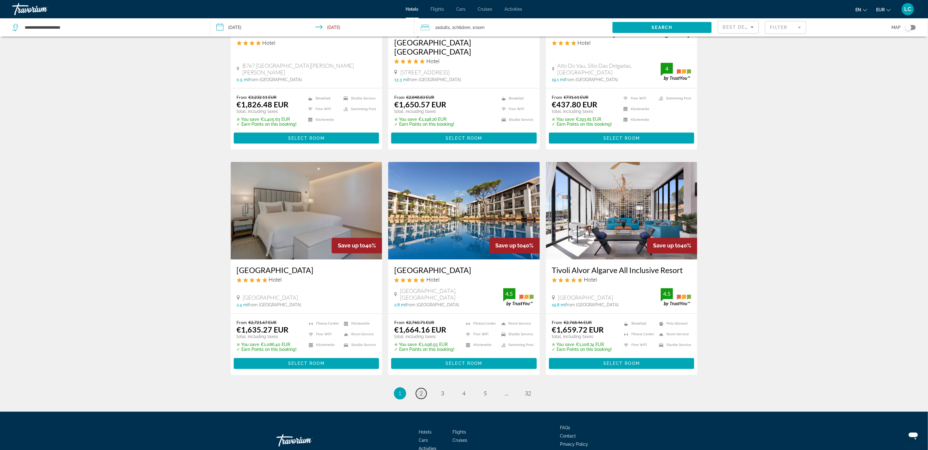
click at [422, 388] on link "page 2" at bounding box center [421, 393] width 11 height 11
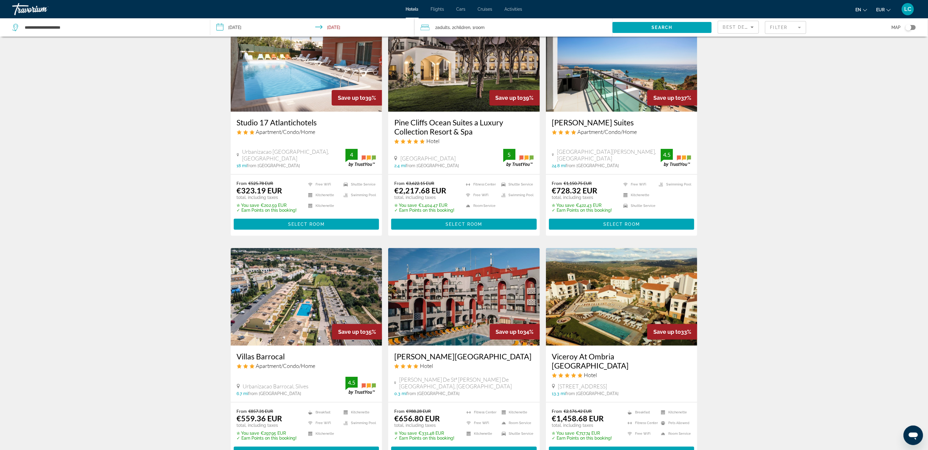
scroll to position [43, 0]
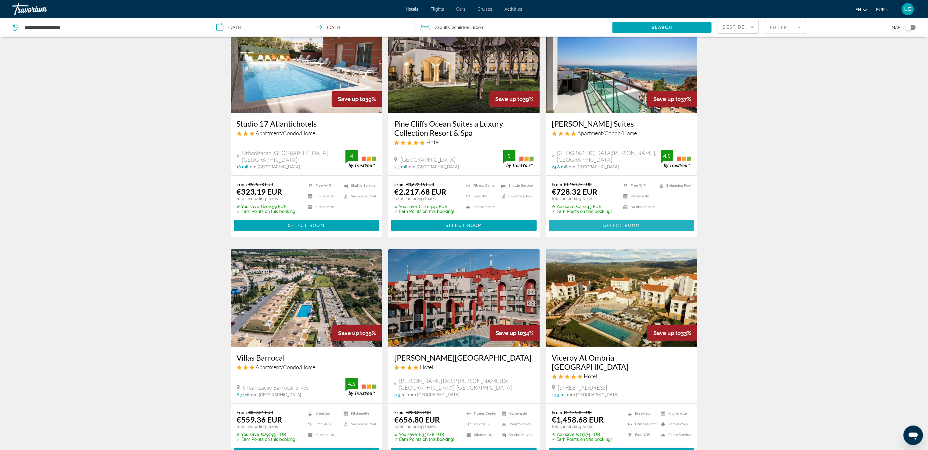
click at [600, 221] on span "Main content" at bounding box center [622, 225] width 146 height 15
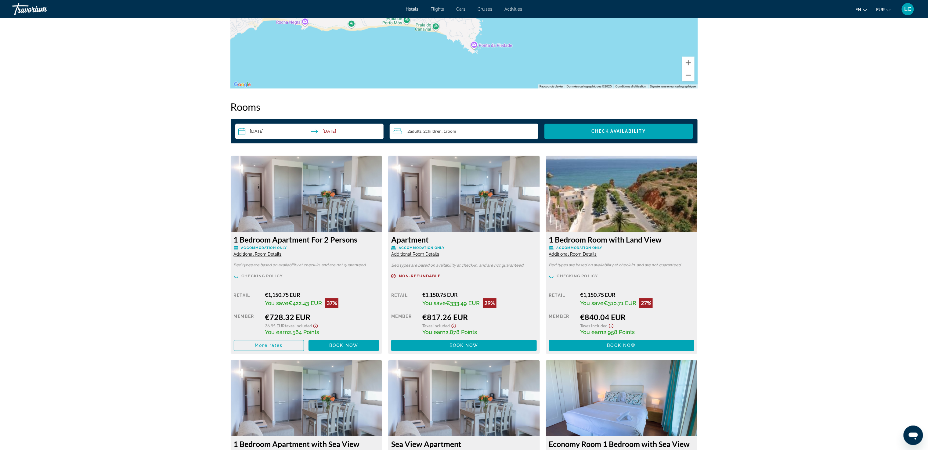
scroll to position [712, 0]
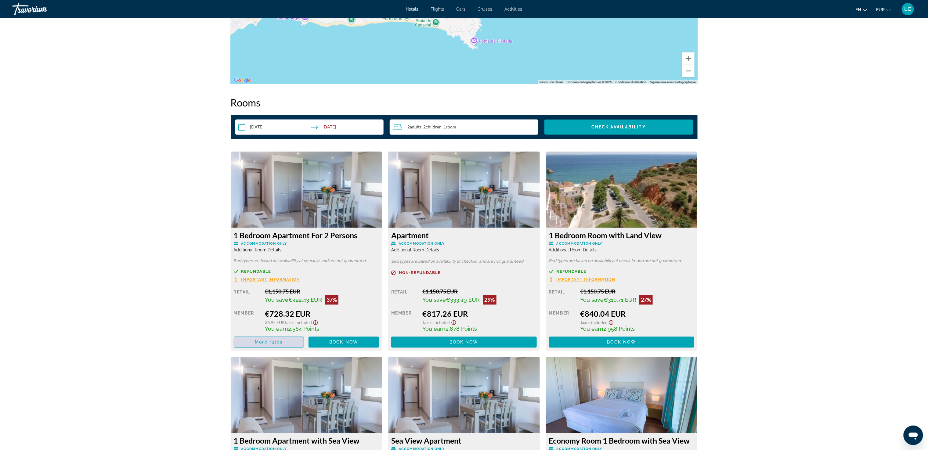
click at [262, 345] on span "Main content" at bounding box center [269, 342] width 70 height 15
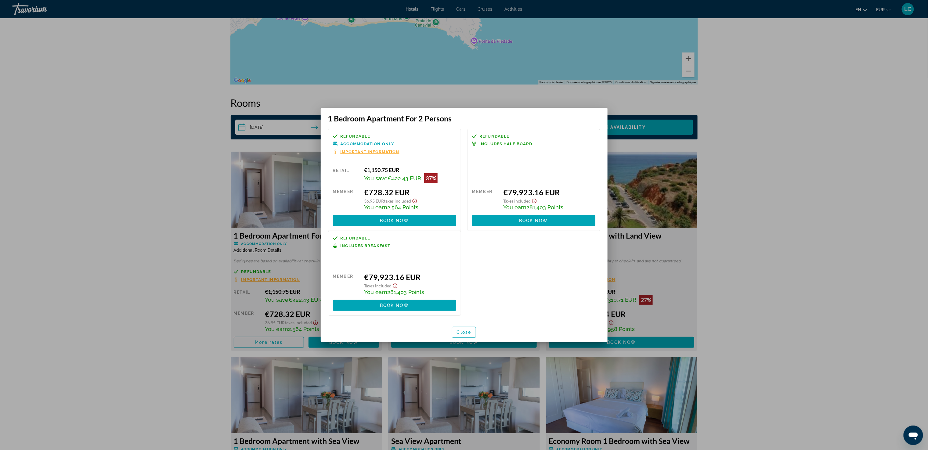
click at [758, 263] on div at bounding box center [464, 225] width 928 height 450
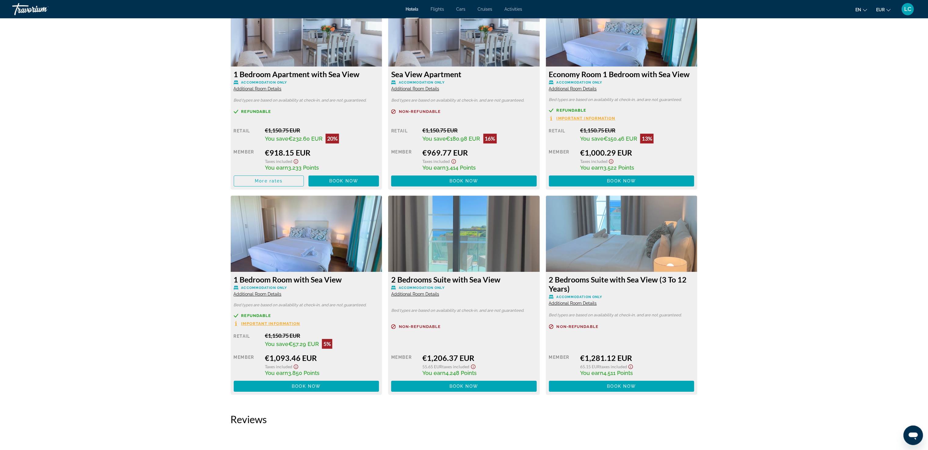
scroll to position [1087, 0]
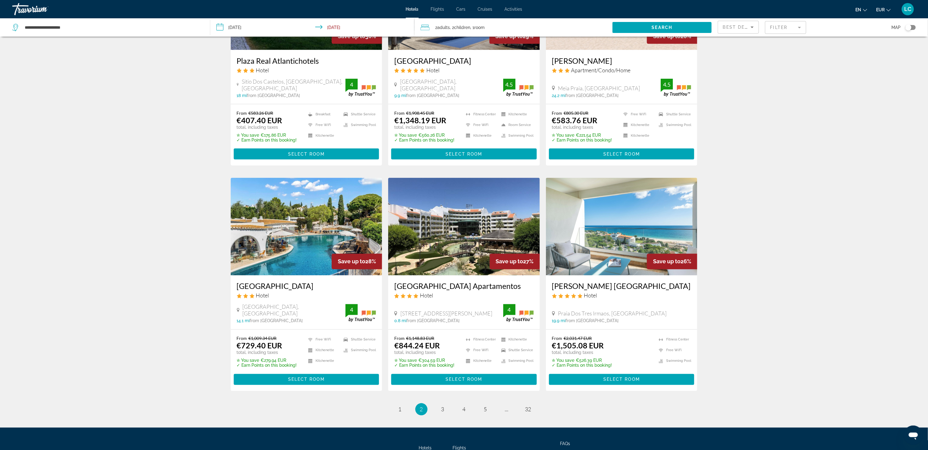
scroll to position [582, 0]
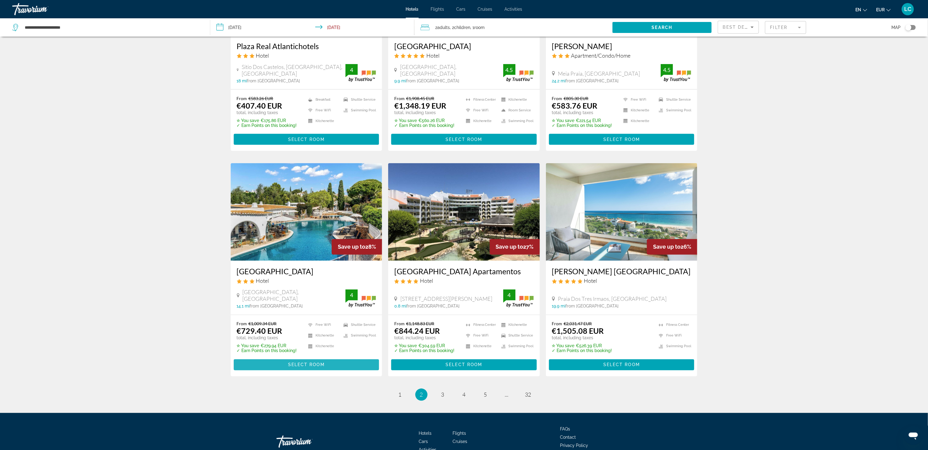
click at [296, 364] on span "Select Room" at bounding box center [306, 364] width 37 height 5
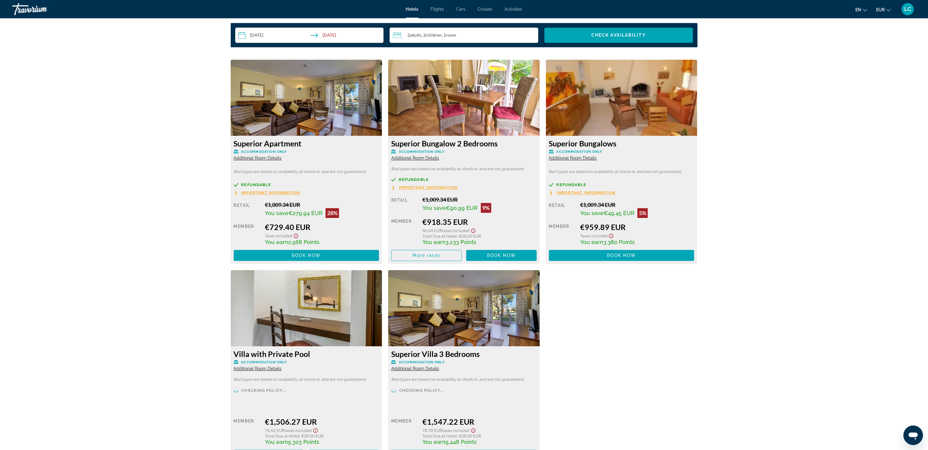
scroll to position [786, 0]
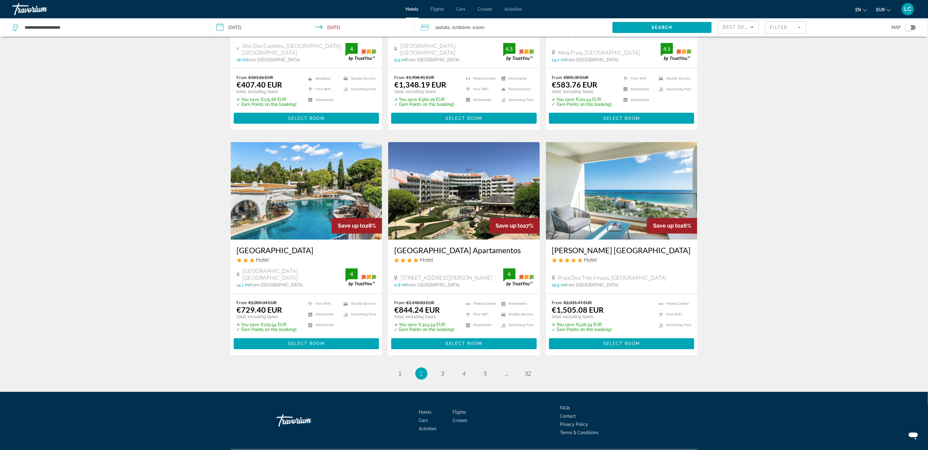
scroll to position [618, 0]
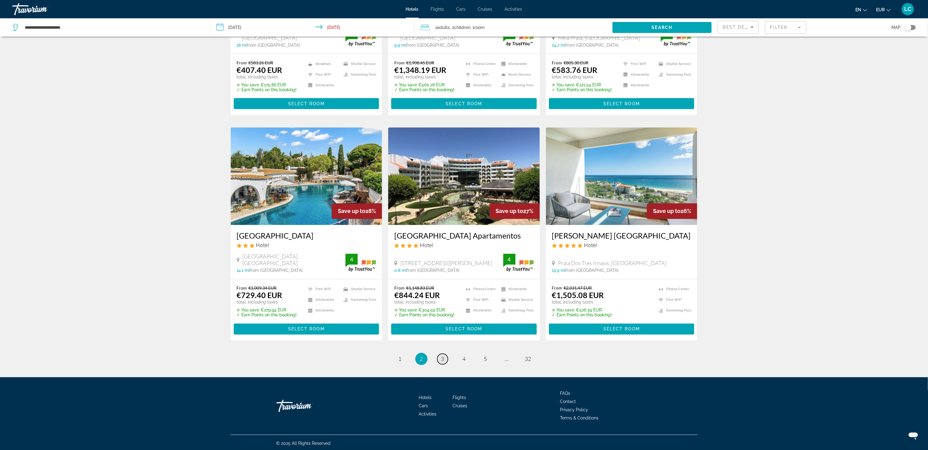
click at [440, 356] on link "page 3" at bounding box center [442, 359] width 11 height 11
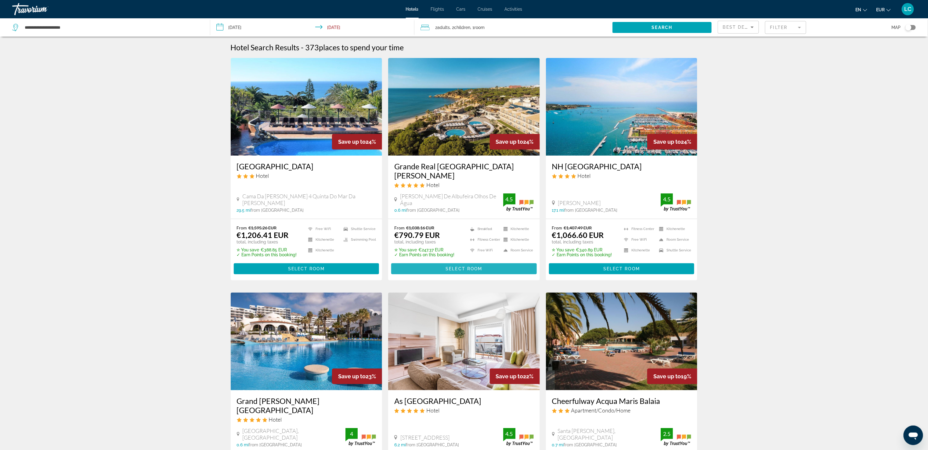
click at [468, 266] on span "Select Room" at bounding box center [463, 268] width 37 height 5
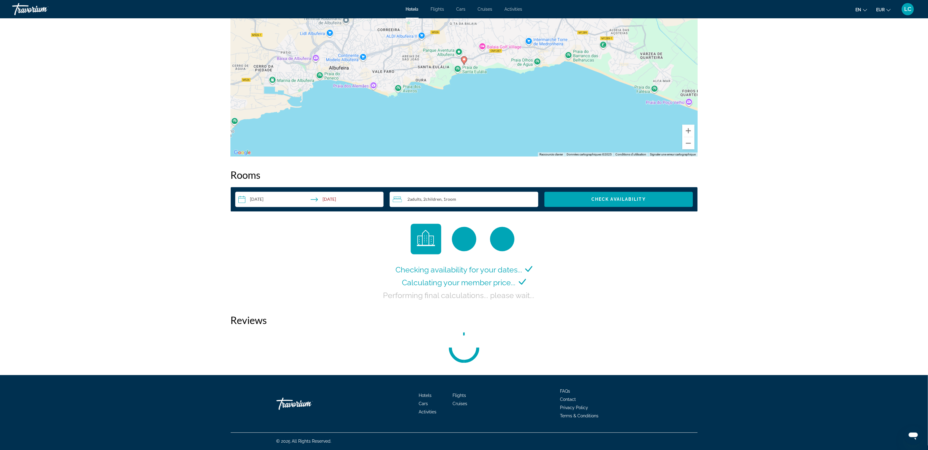
scroll to position [649, 0]
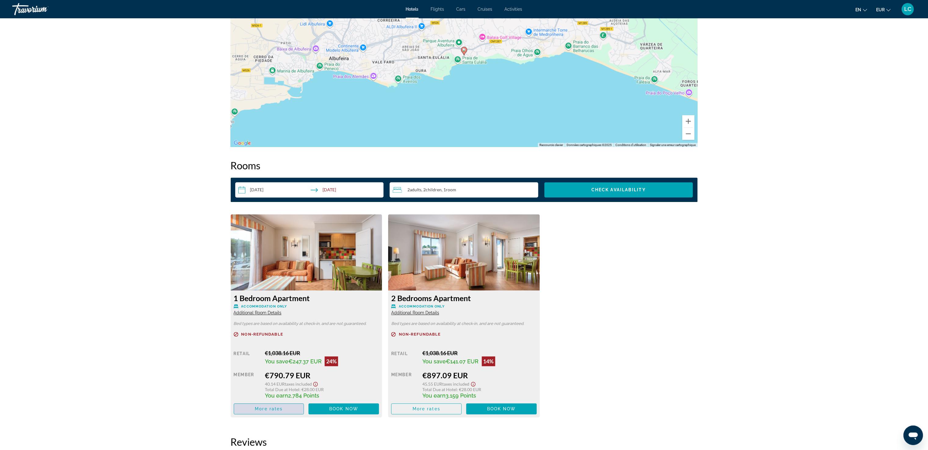
click at [268, 411] on span "More rates" at bounding box center [269, 409] width 28 height 5
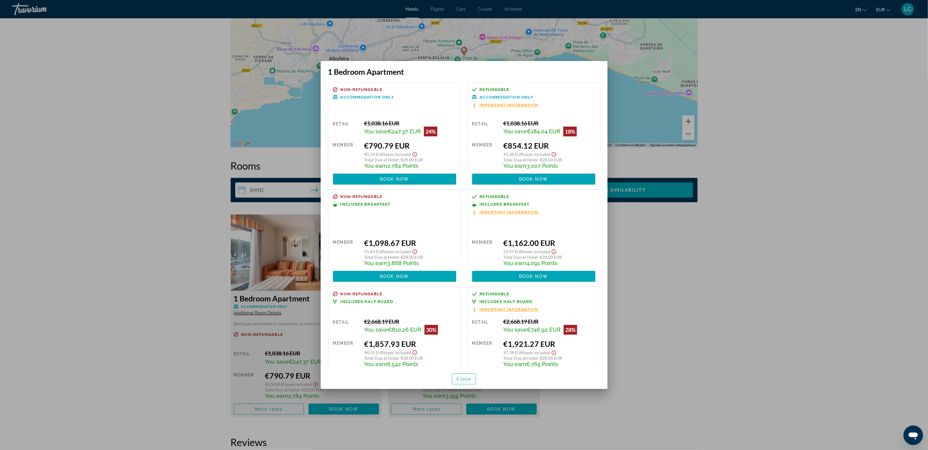
scroll to position [28, 0]
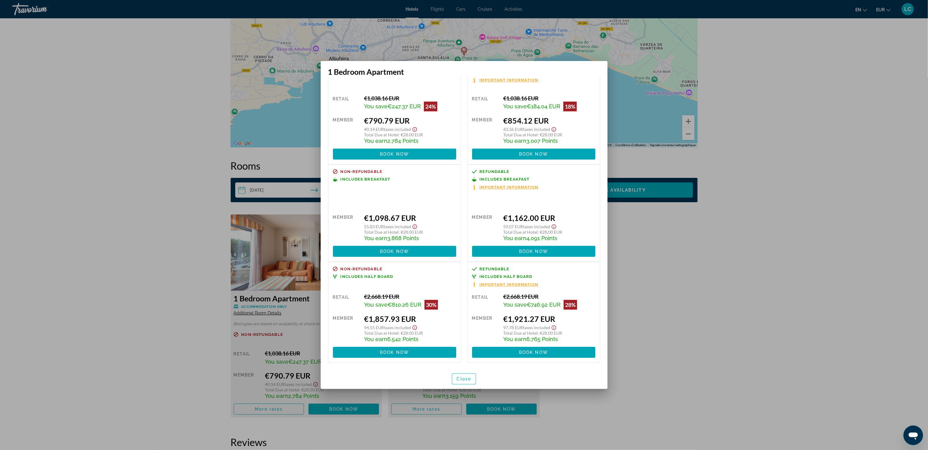
click at [753, 286] on div at bounding box center [464, 225] width 928 height 450
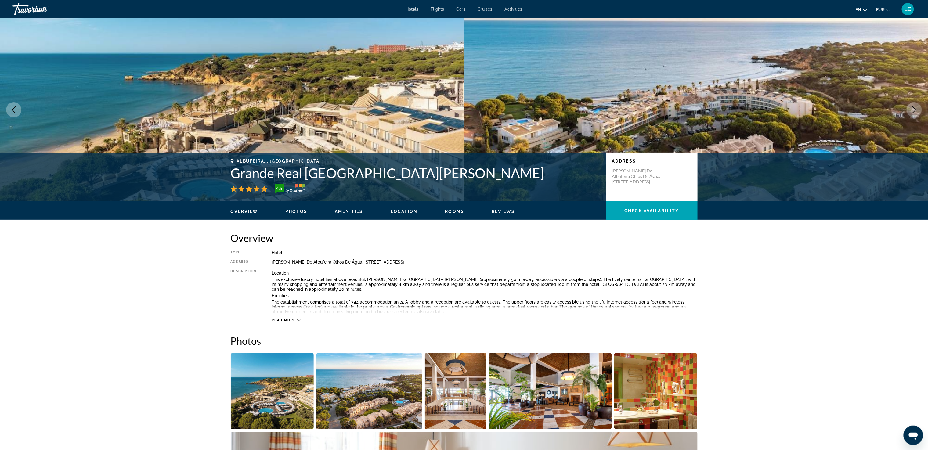
scroll to position [649, 0]
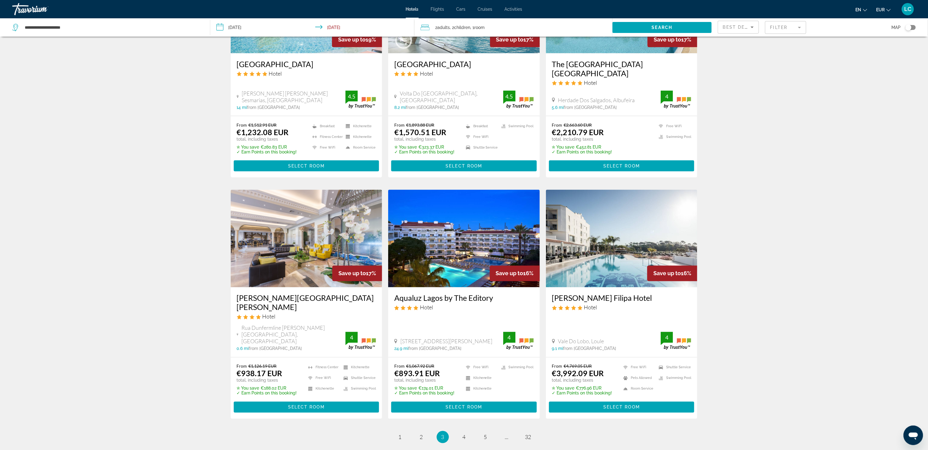
scroll to position [574, 0]
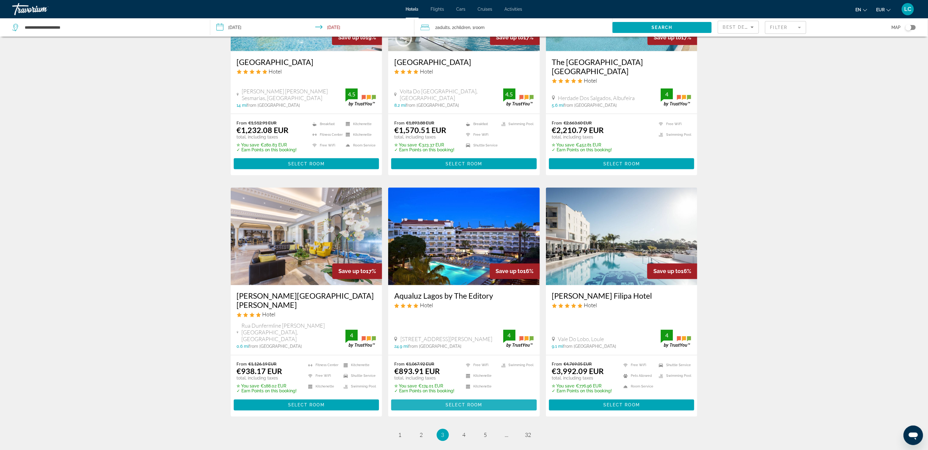
click at [452, 398] on span "Main content" at bounding box center [464, 405] width 146 height 15
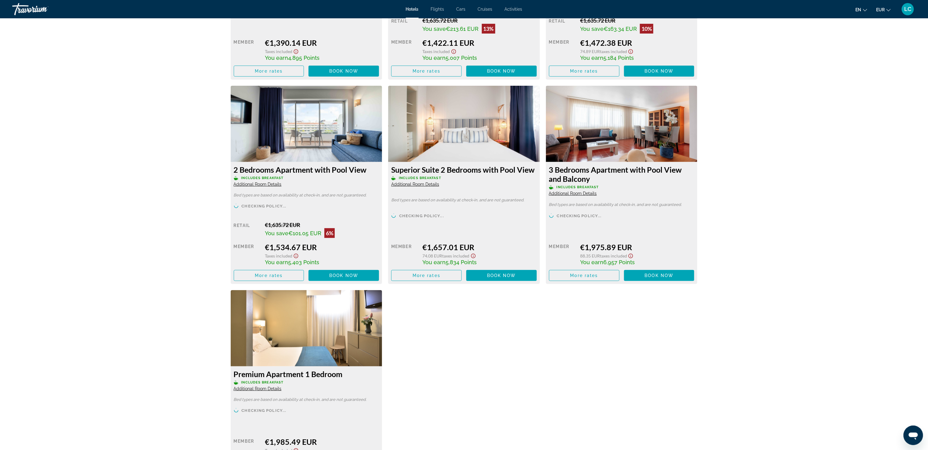
scroll to position [1617, 0]
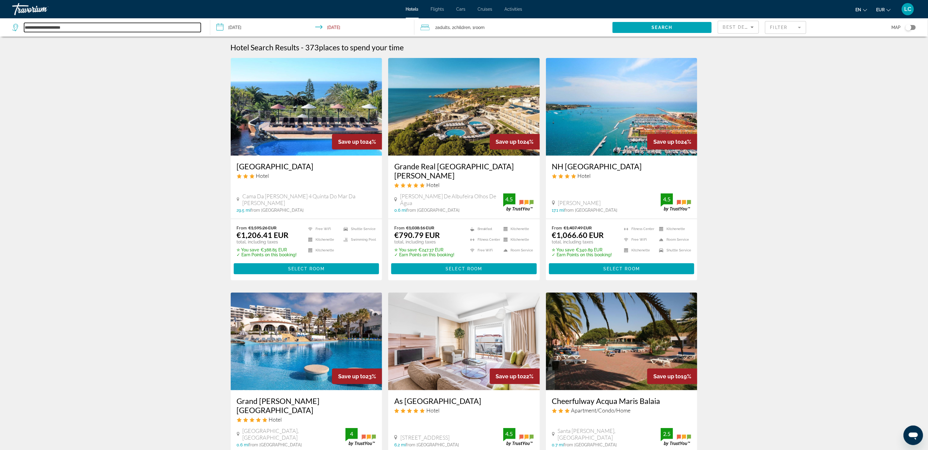
click at [90, 28] on input "**********" at bounding box center [112, 27] width 177 height 9
type input "*"
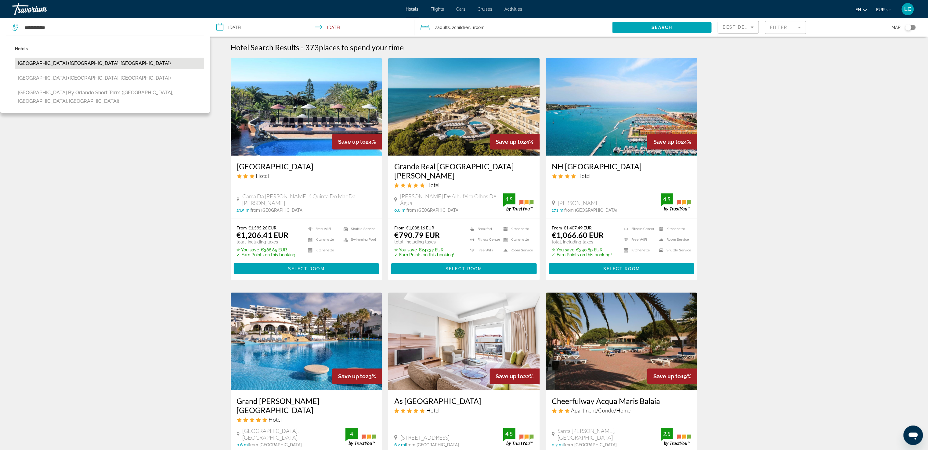
click at [88, 61] on button "Canary Islands Resort & Spa (Lonavla, IN)" at bounding box center [109, 64] width 189 height 12
type input "**********"
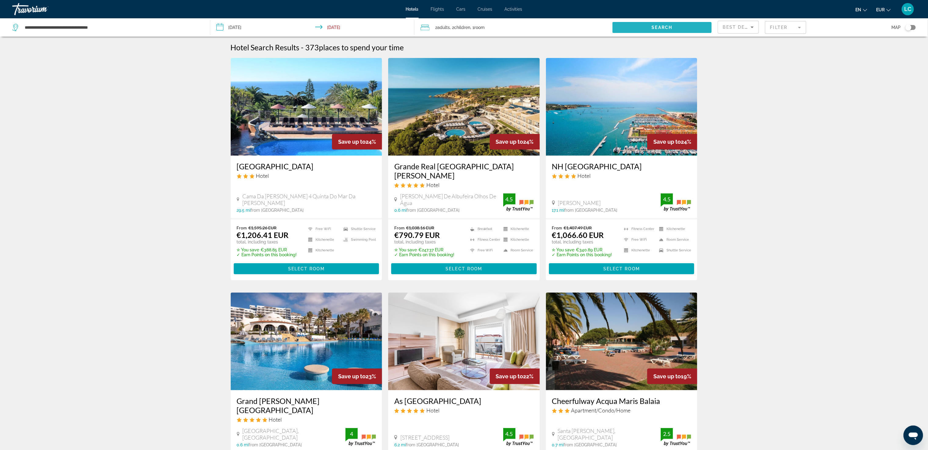
click at [654, 28] on span "Search" at bounding box center [662, 27] width 21 height 5
